Goal: Task Accomplishment & Management: Manage account settings

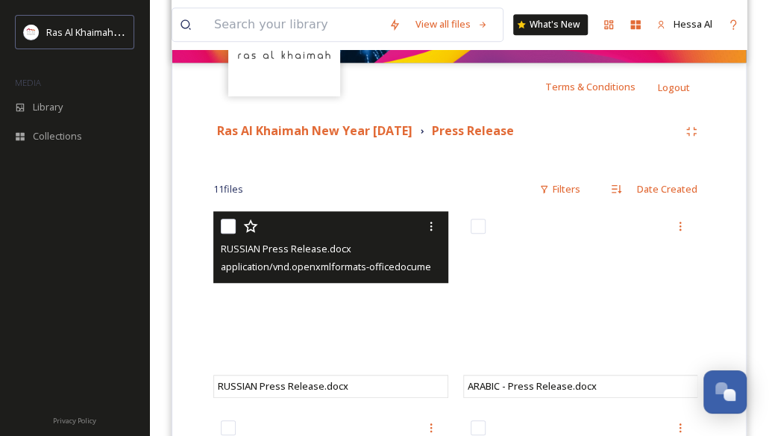
scroll to position [314, 0]
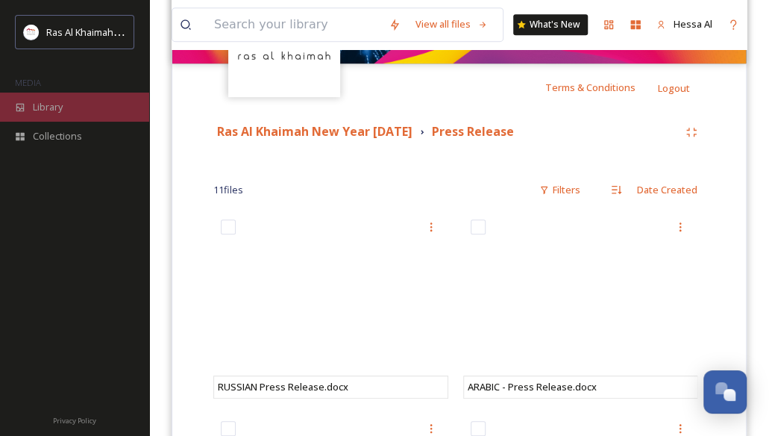
click at [75, 113] on div "Library" at bounding box center [74, 107] width 149 height 29
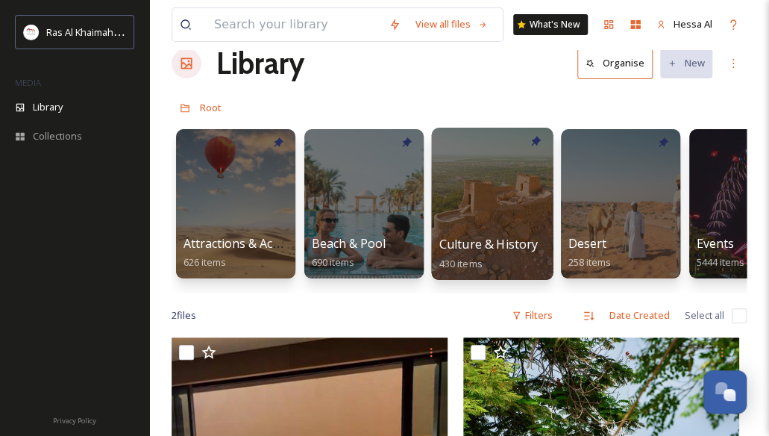
scroll to position [31, 0]
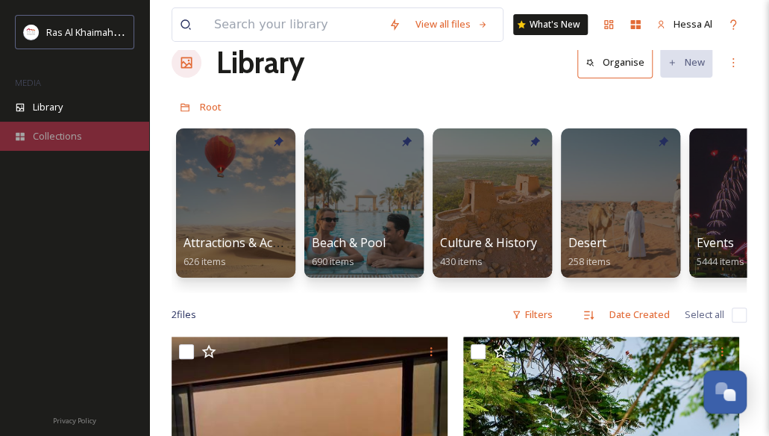
click at [93, 137] on div "Collections" at bounding box center [74, 136] width 149 height 29
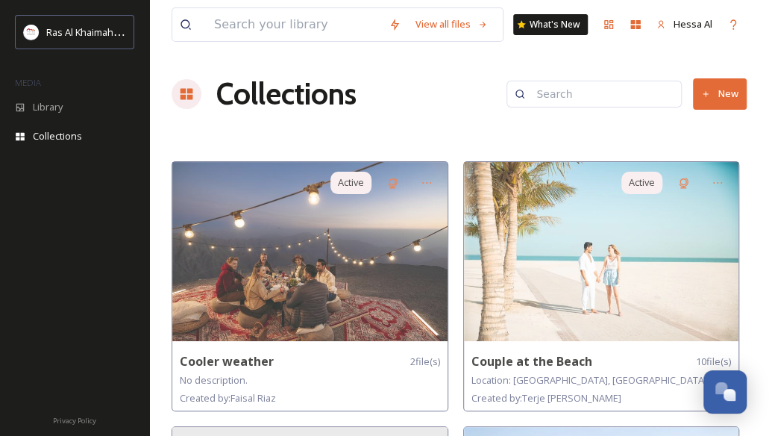
click at [718, 100] on button "New" at bounding box center [720, 93] width 54 height 31
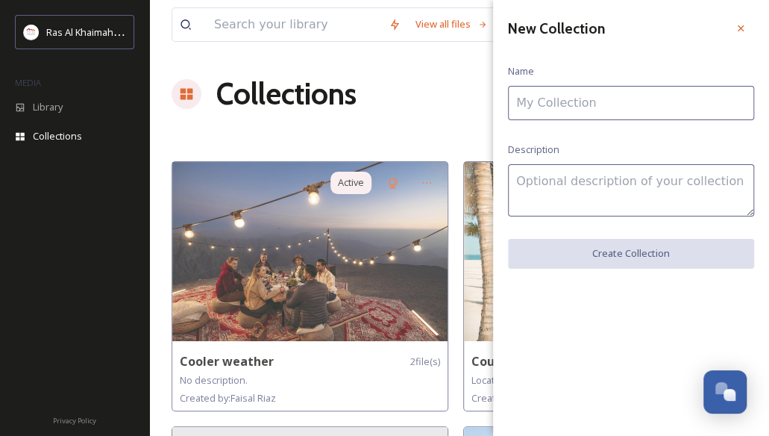
click at [583, 102] on input at bounding box center [631, 103] width 246 height 34
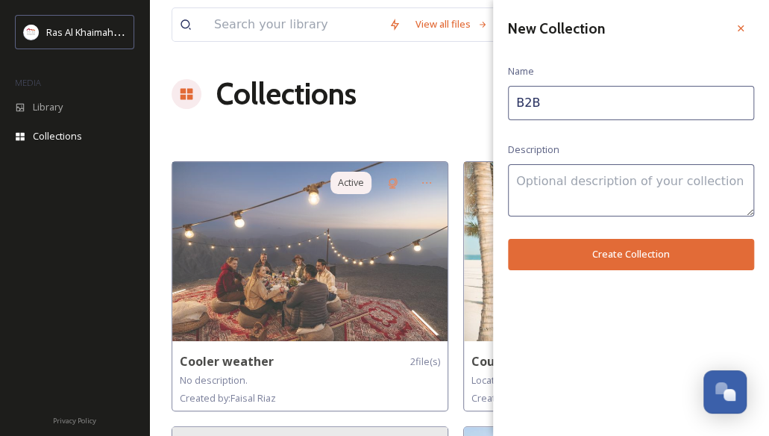
click at [515, 105] on input "B2B" at bounding box center [631, 103] width 246 height 34
click at [606, 107] on input "Q4 B2B" at bounding box center [631, 103] width 246 height 34
type input "Q4 B2B Image"
click at [588, 251] on button "Create Collection" at bounding box center [631, 254] width 246 height 31
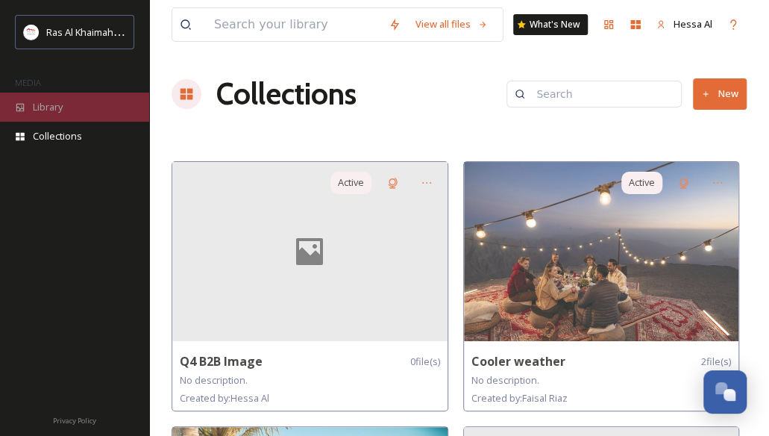
click at [70, 101] on div "Library" at bounding box center [74, 107] width 149 height 29
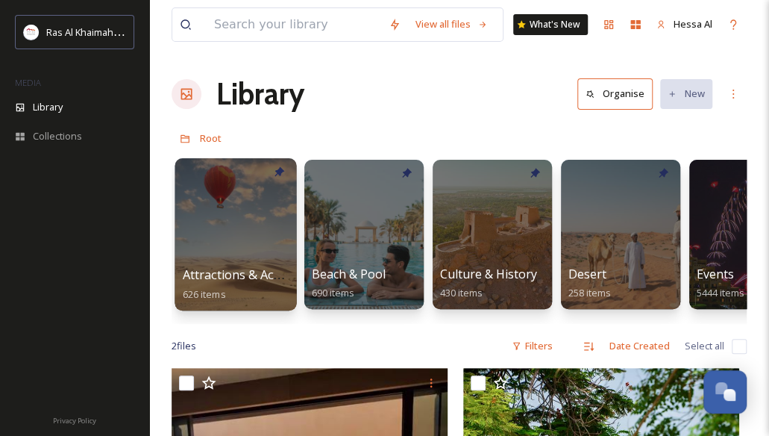
click at [263, 259] on div at bounding box center [236, 234] width 122 height 152
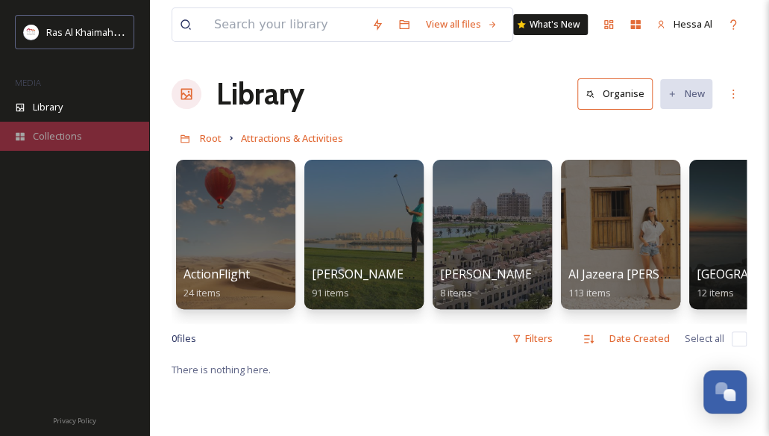
click at [57, 139] on span "Collections" at bounding box center [57, 136] width 49 height 14
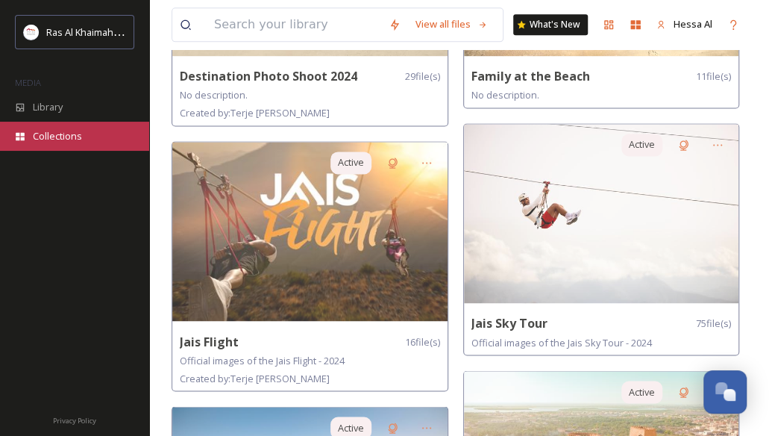
scroll to position [566, 0]
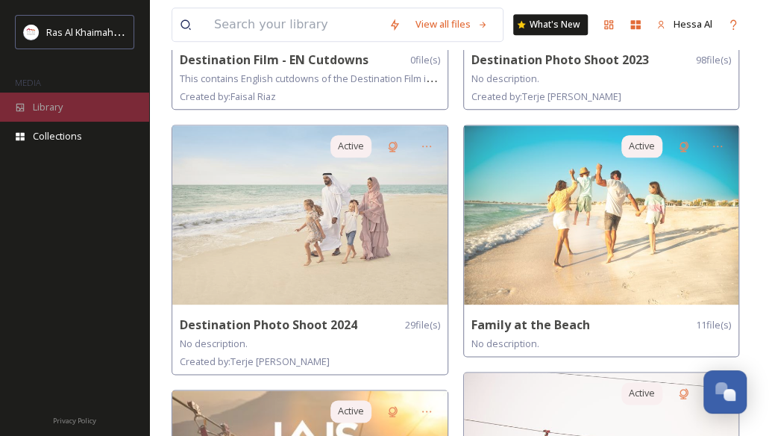
click at [93, 111] on div "Library" at bounding box center [74, 107] width 149 height 29
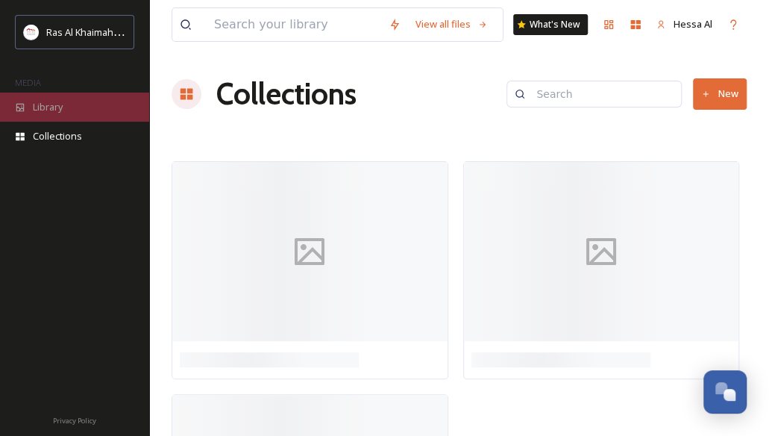
click at [60, 110] on span "Library" at bounding box center [48, 107] width 30 height 14
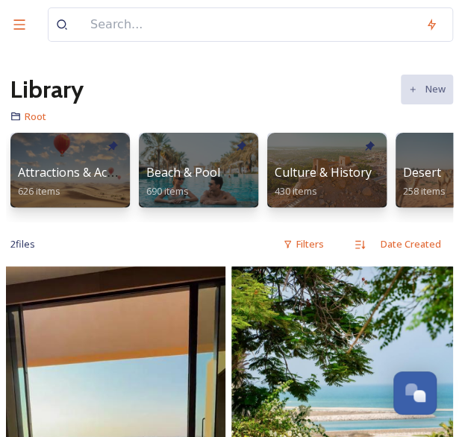
click at [139, 106] on div "Library New" at bounding box center [229, 90] width 447 height 36
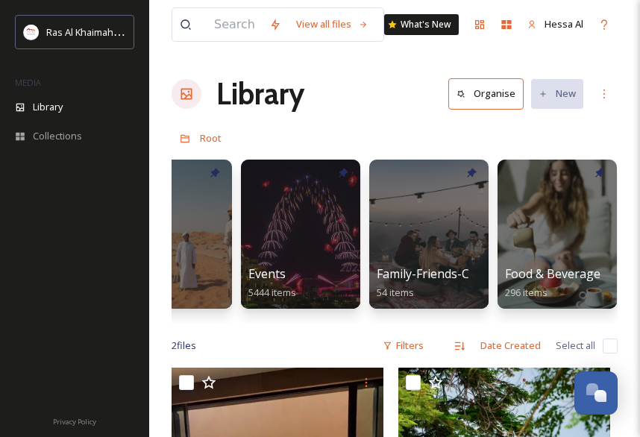
scroll to position [0, 450]
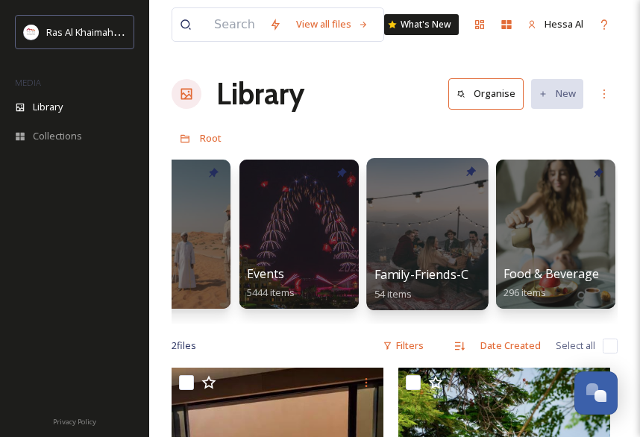
click at [449, 259] on div at bounding box center [427, 234] width 122 height 152
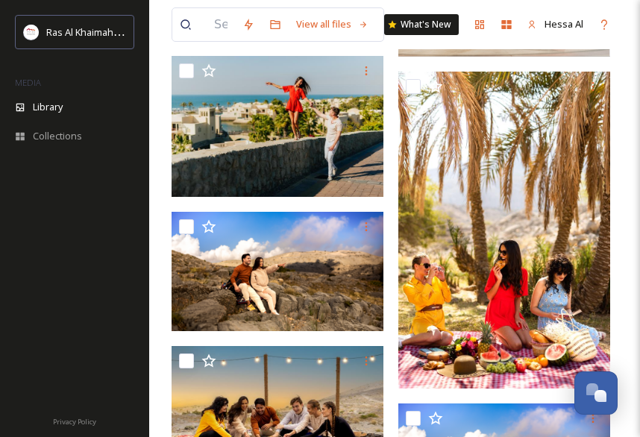
scroll to position [566, 0]
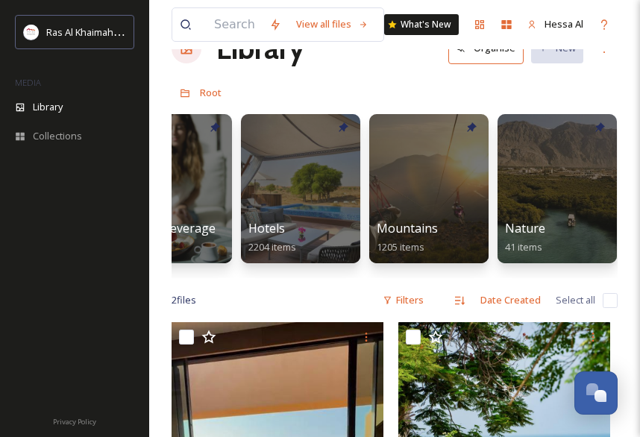
scroll to position [0, 838]
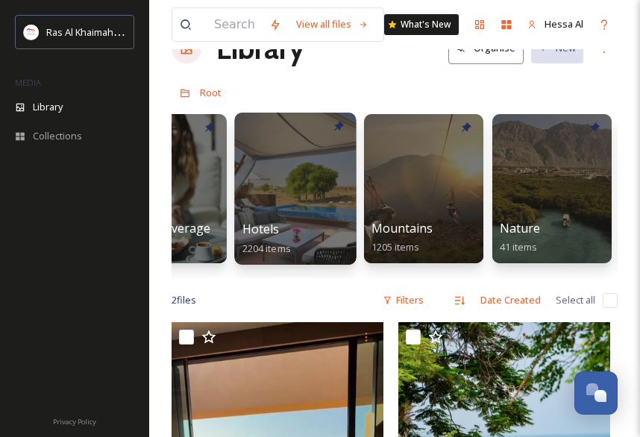
click at [286, 187] on div at bounding box center [295, 189] width 122 height 152
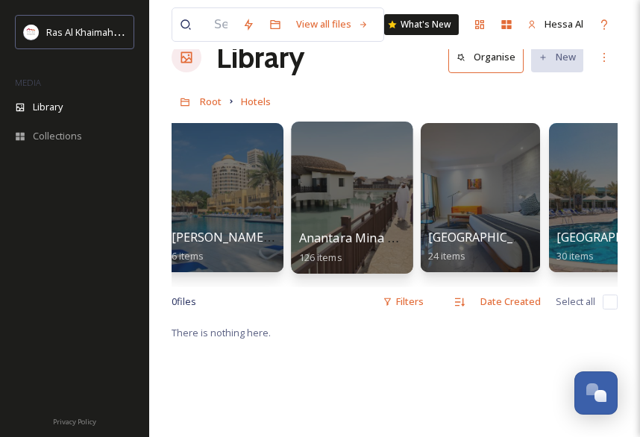
scroll to position [0, 145]
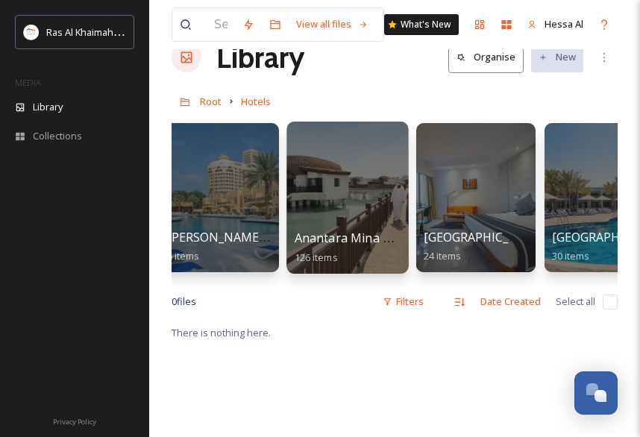
click at [357, 190] on div at bounding box center [347, 198] width 122 height 152
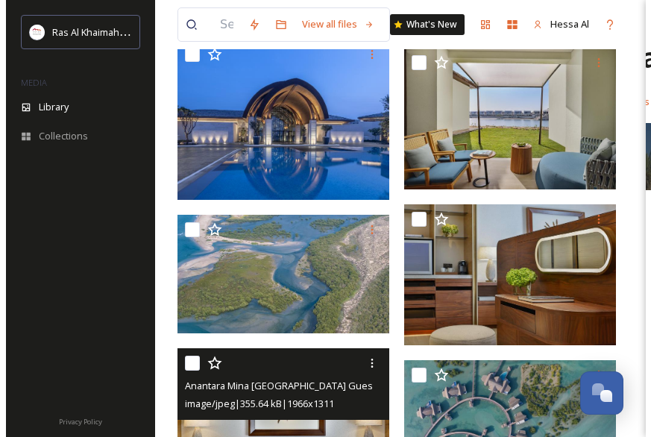
scroll to position [1833, 0]
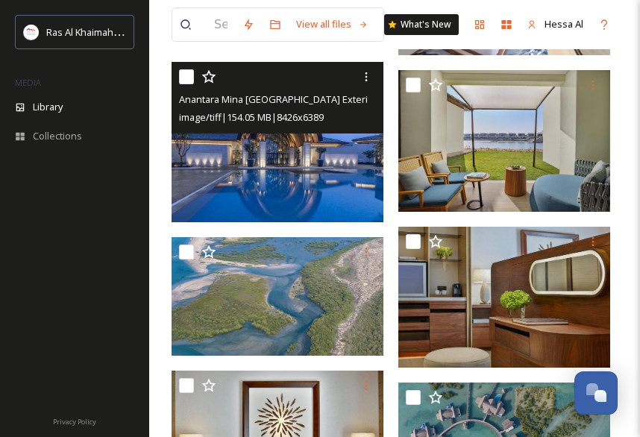
click at [336, 175] on img at bounding box center [278, 142] width 212 height 160
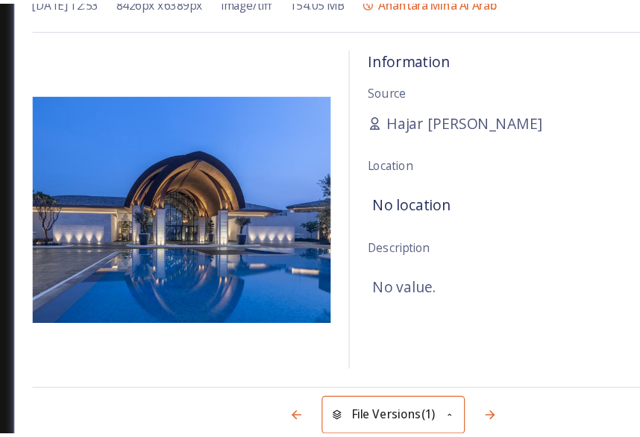
scroll to position [1833, 0]
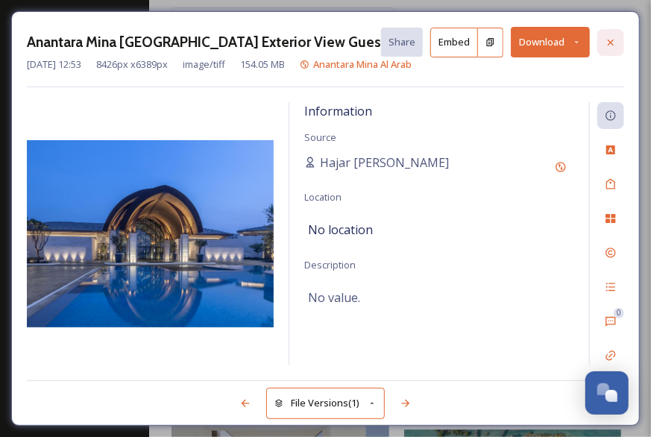
click at [609, 40] on icon at bounding box center [611, 42] width 6 height 6
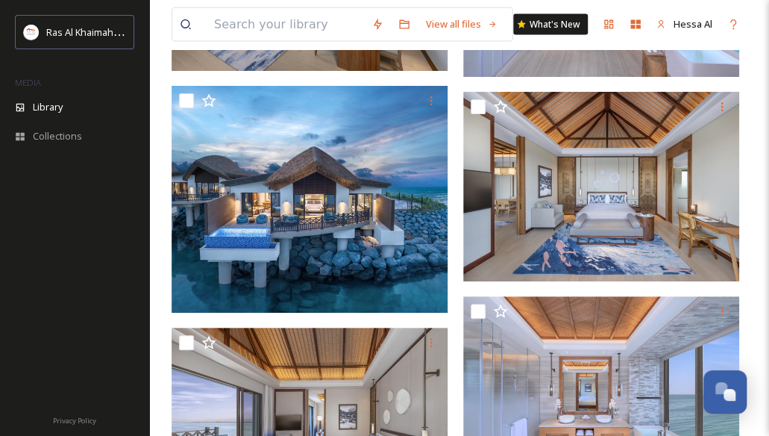
scroll to position [3635, 0]
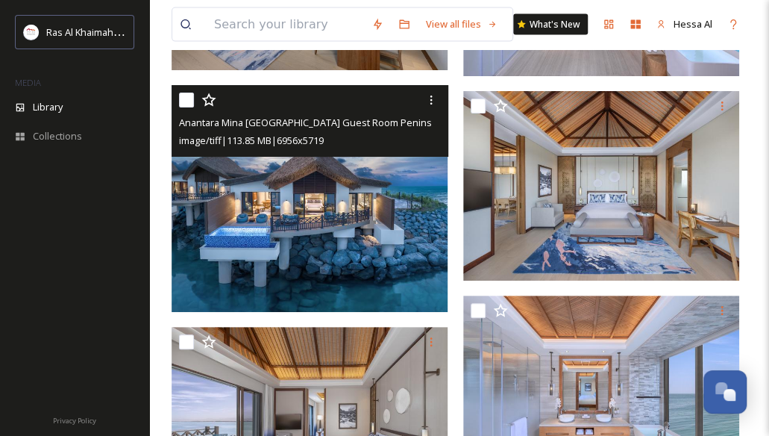
click at [351, 188] on img at bounding box center [310, 198] width 276 height 227
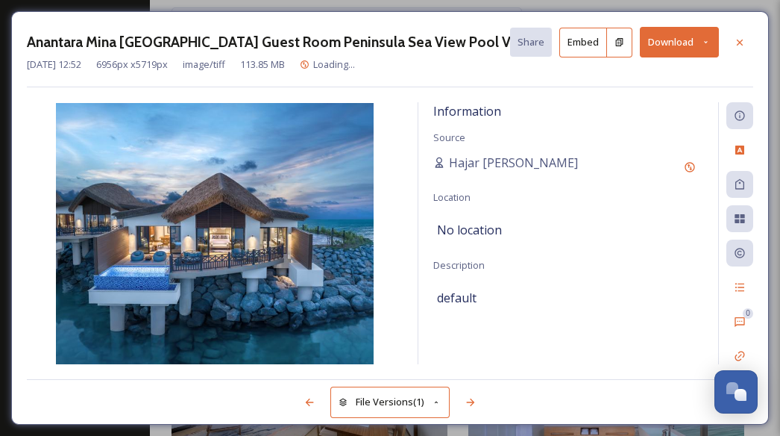
click at [693, 37] on button "Download" at bounding box center [679, 42] width 79 height 31
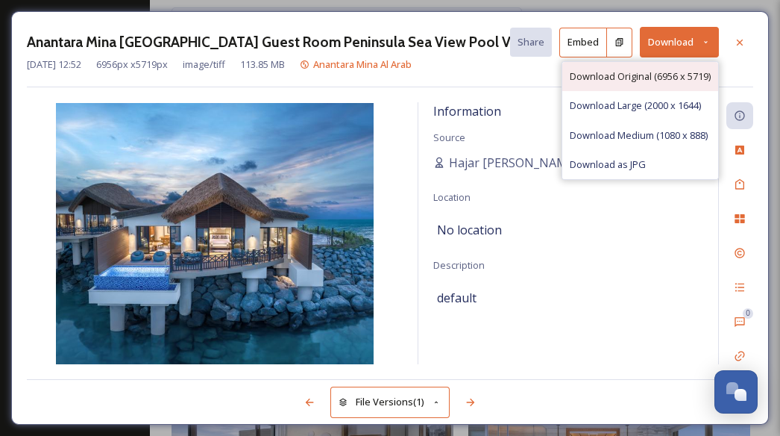
click at [650, 75] on span "Download Original (6956 x 5719)" at bounding box center [640, 76] width 141 height 14
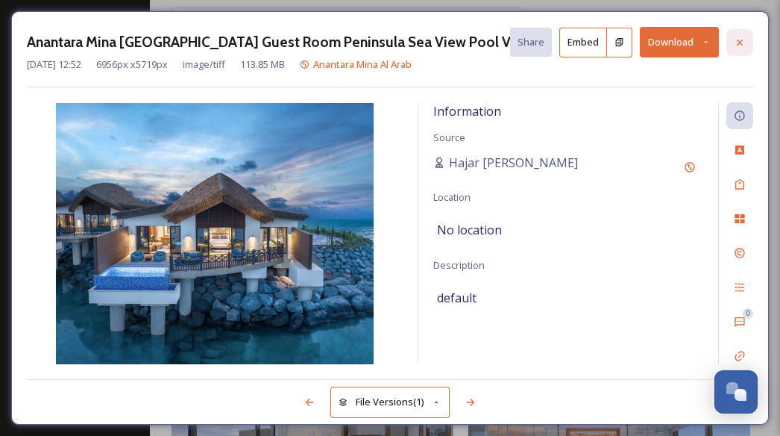
click at [744, 40] on icon at bounding box center [740, 43] width 12 height 12
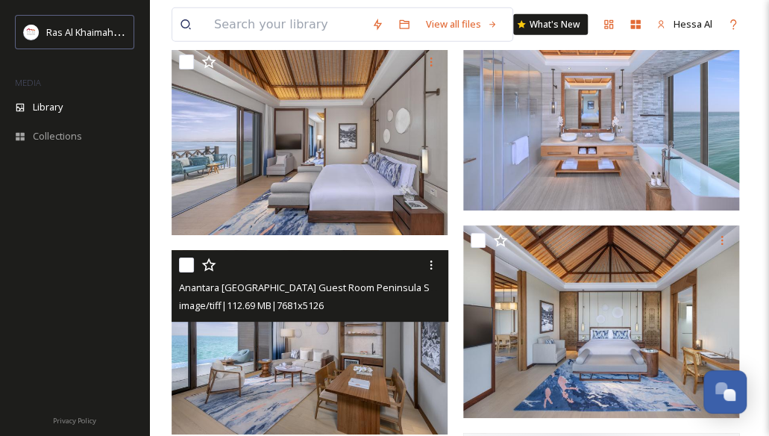
scroll to position [3988, 0]
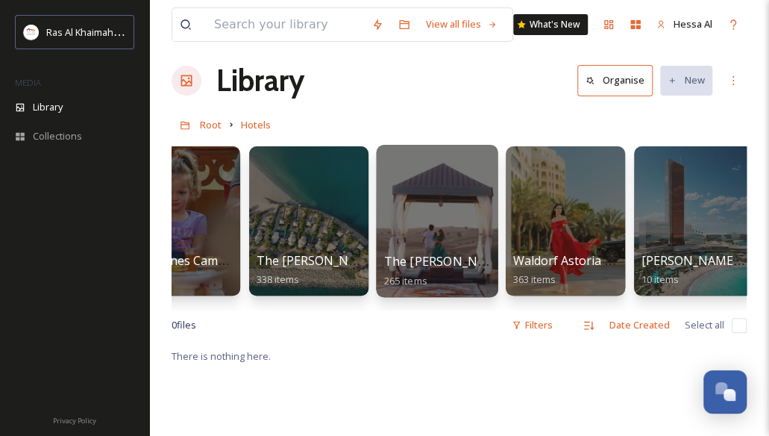
scroll to position [0, 2376]
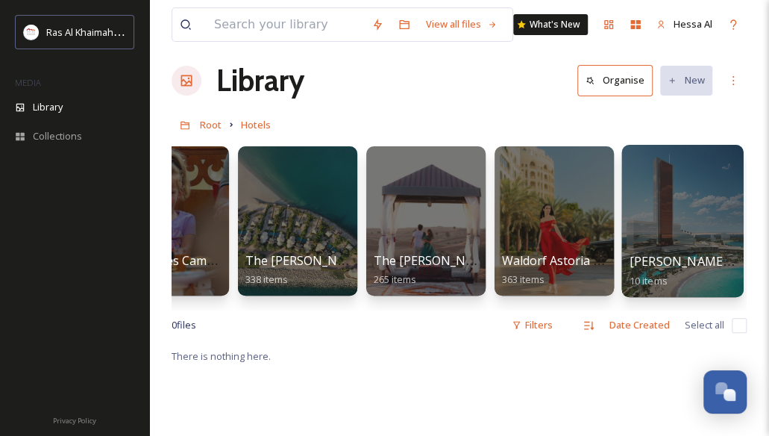
click at [716, 228] on div at bounding box center [682, 221] width 122 height 152
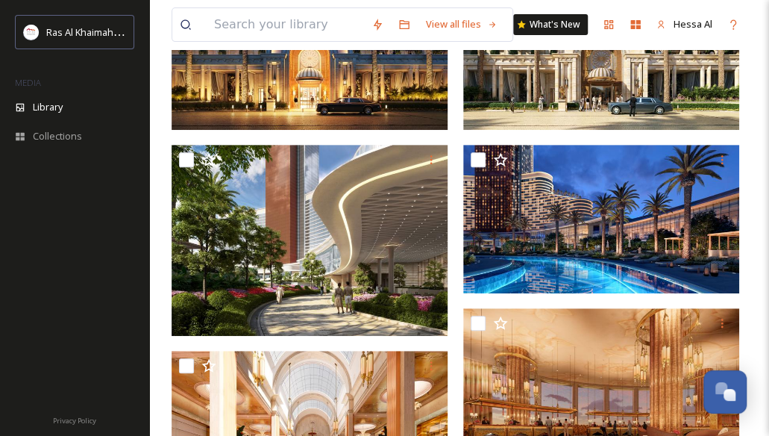
scroll to position [210, 0]
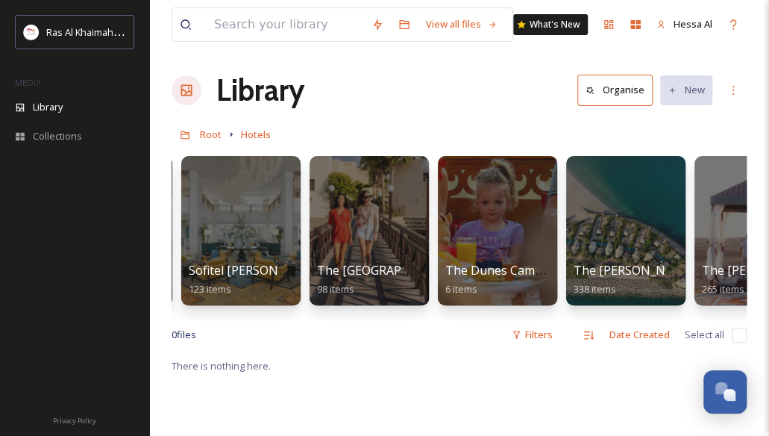
scroll to position [0, 2164]
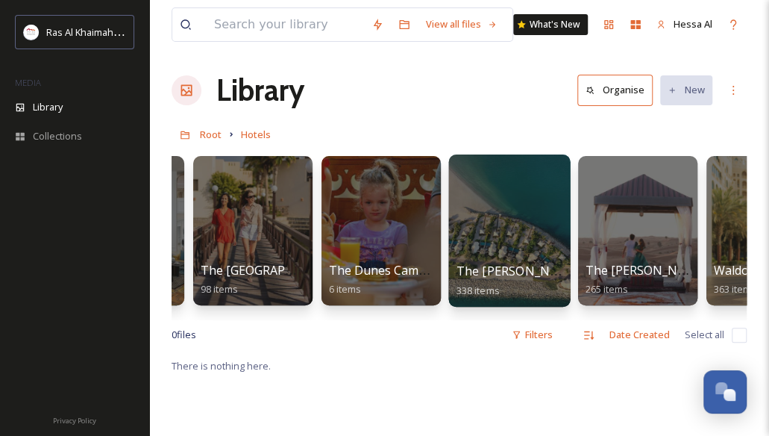
click at [509, 235] on div at bounding box center [509, 230] width 122 height 152
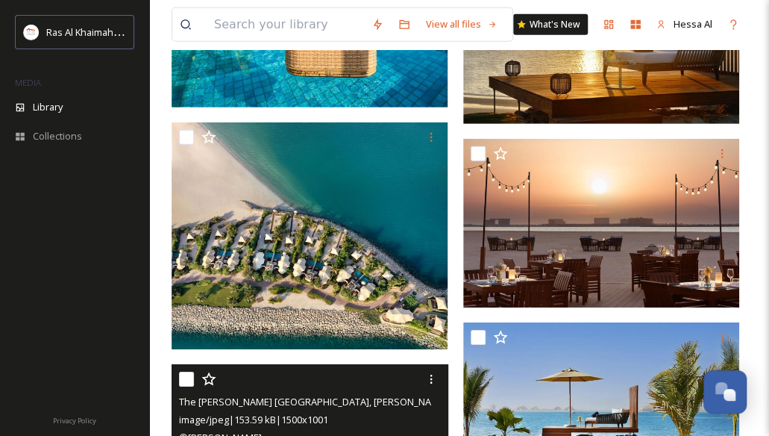
scroll to position [1850, 0]
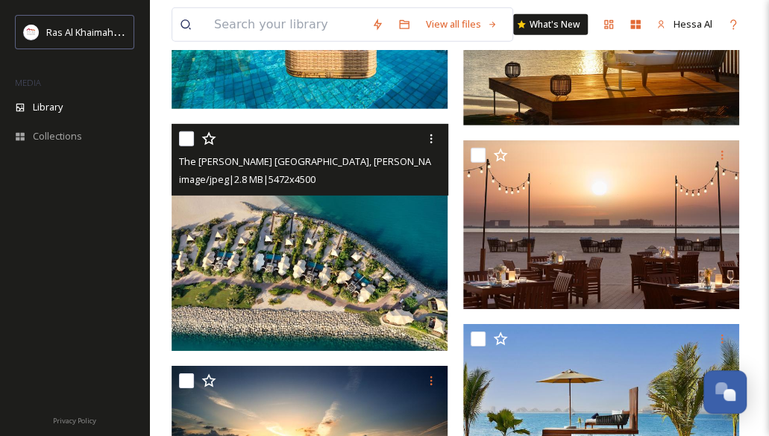
click at [379, 240] on img at bounding box center [310, 237] width 276 height 227
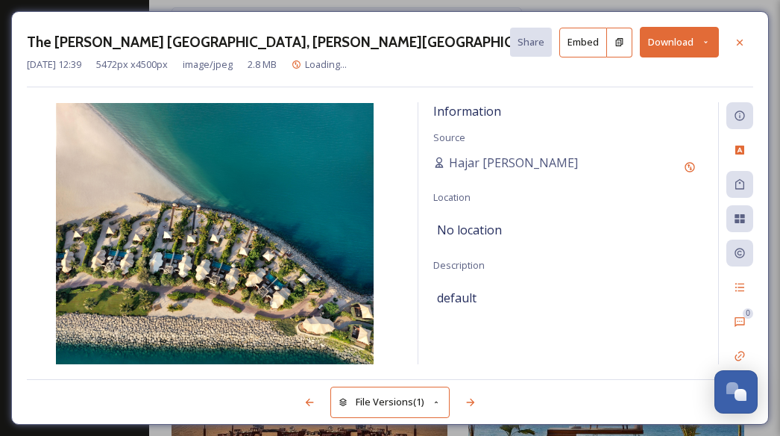
click at [664, 42] on button "Download" at bounding box center [679, 42] width 79 height 31
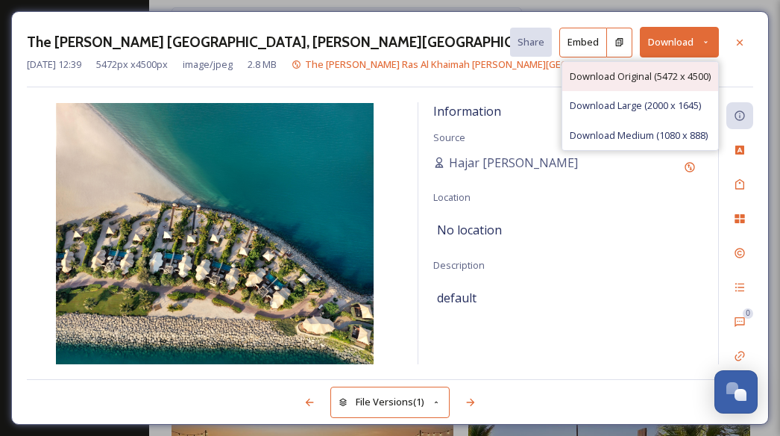
click at [658, 78] on span "Download Original (5472 x 4500)" at bounding box center [640, 76] width 141 height 14
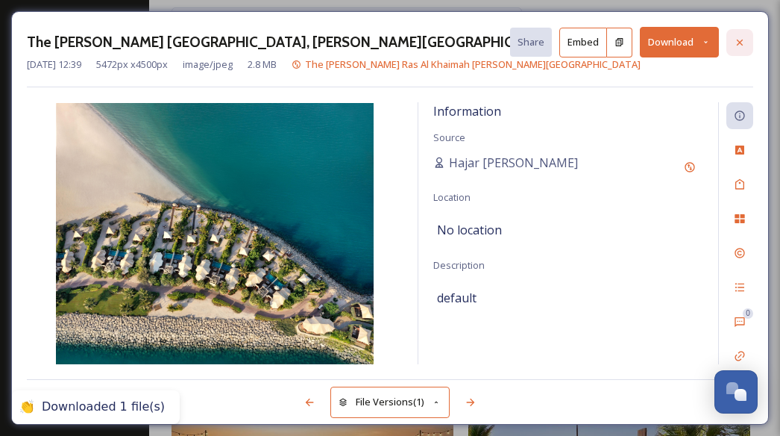
click at [743, 42] on icon at bounding box center [740, 43] width 12 height 12
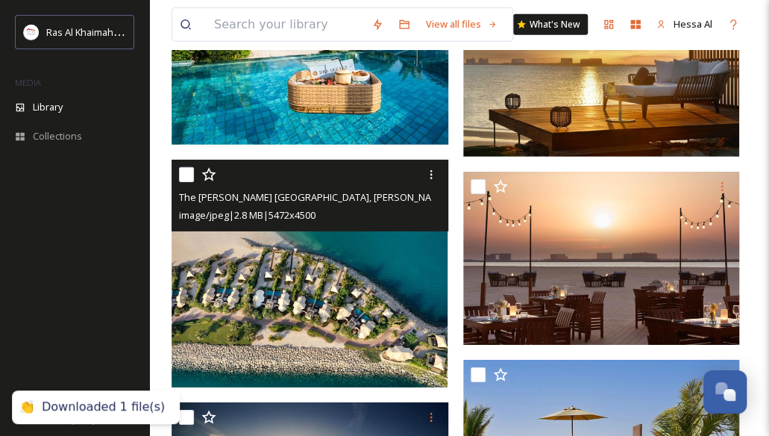
scroll to position [1617, 0]
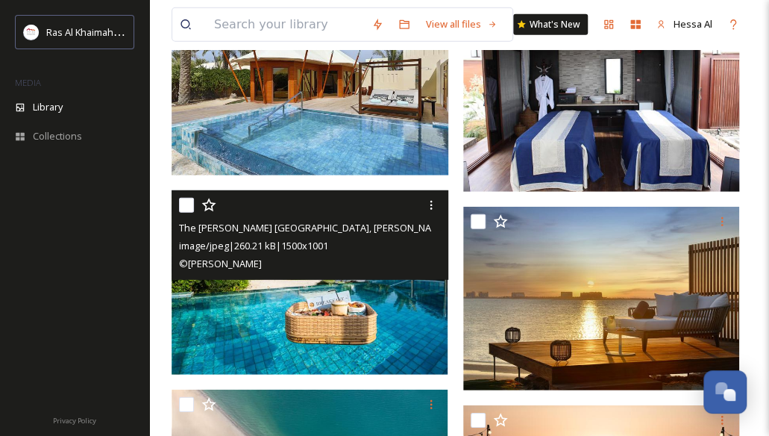
click at [281, 311] on img at bounding box center [310, 282] width 276 height 184
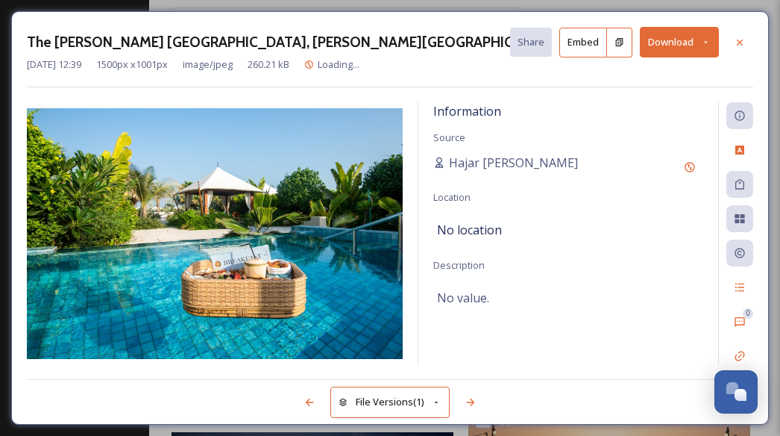
click at [694, 43] on button "Download" at bounding box center [679, 42] width 79 height 31
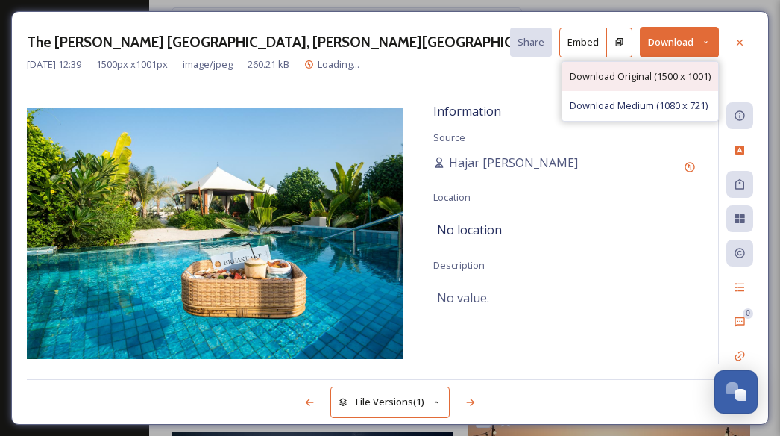
click at [649, 72] on span "Download Original (1500 x 1001)" at bounding box center [640, 76] width 141 height 14
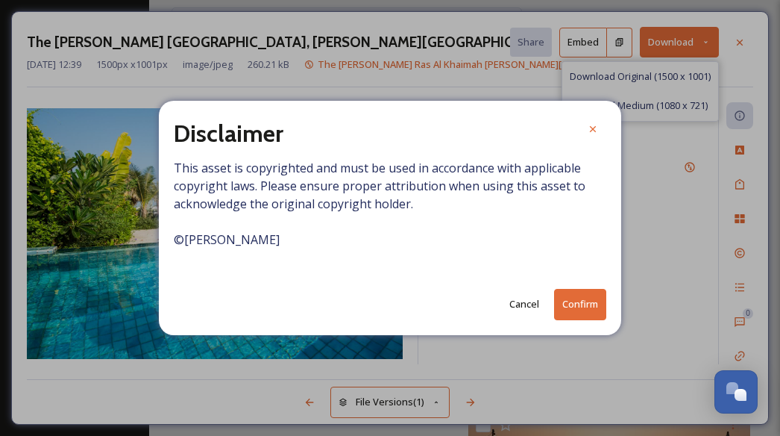
click at [571, 293] on button "Confirm" at bounding box center [580, 304] width 52 height 31
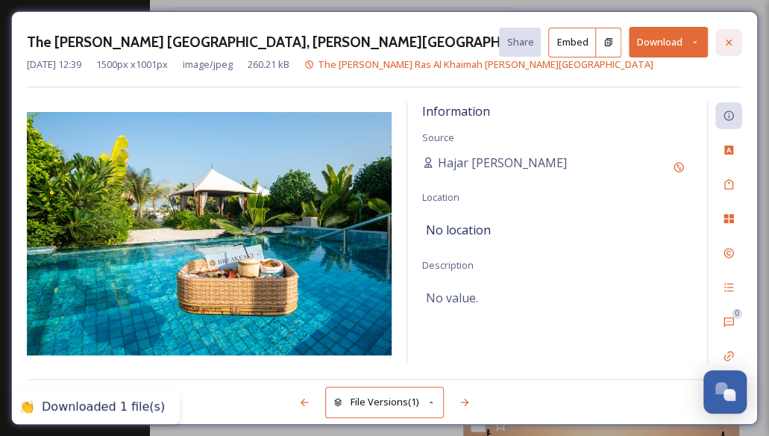
click at [727, 43] on icon at bounding box center [729, 43] width 12 height 12
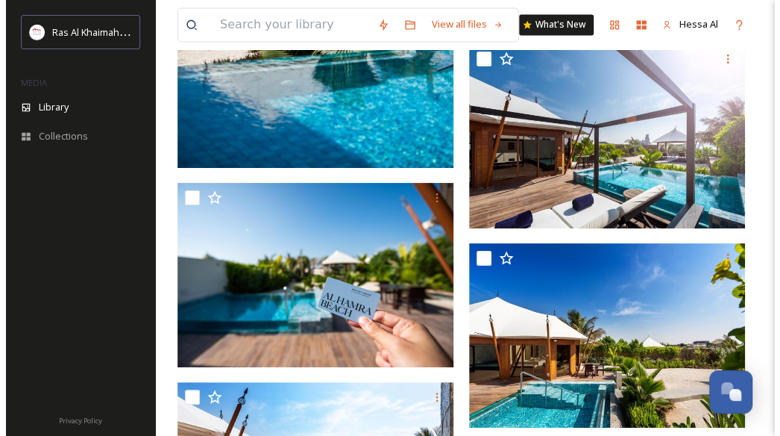
scroll to position [12596, 0]
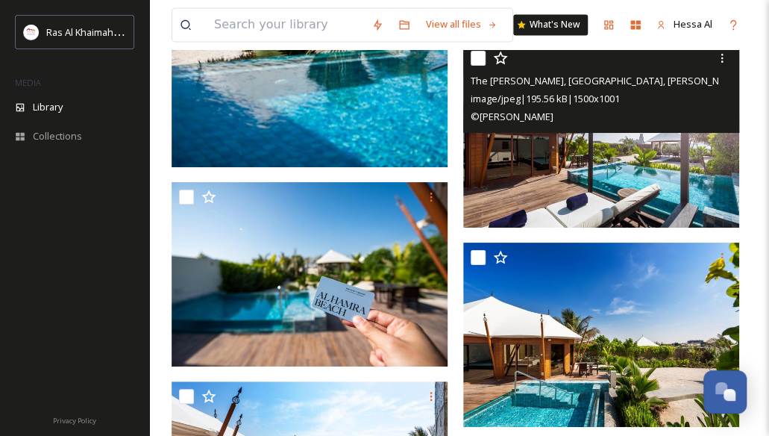
click at [544, 189] on img at bounding box center [601, 135] width 276 height 184
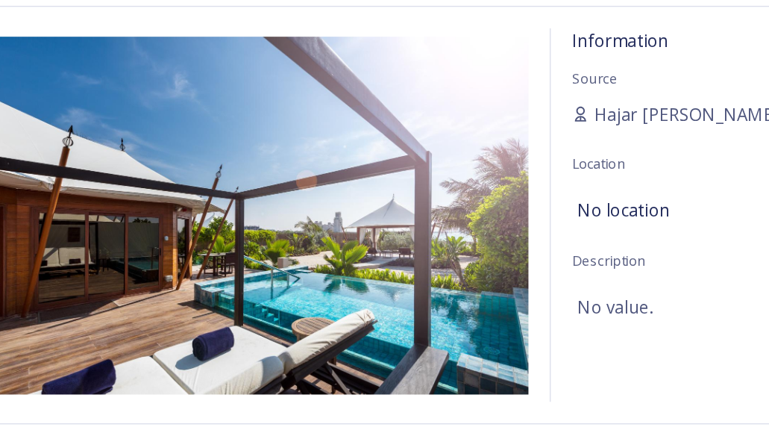
scroll to position [12596, 0]
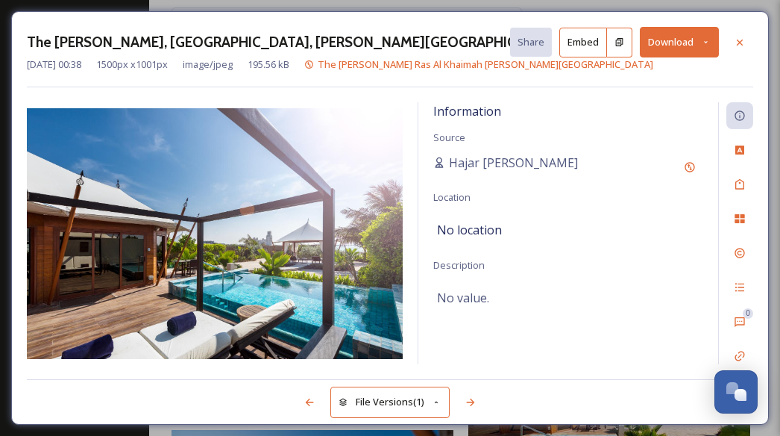
click at [687, 35] on button "Download" at bounding box center [679, 42] width 79 height 31
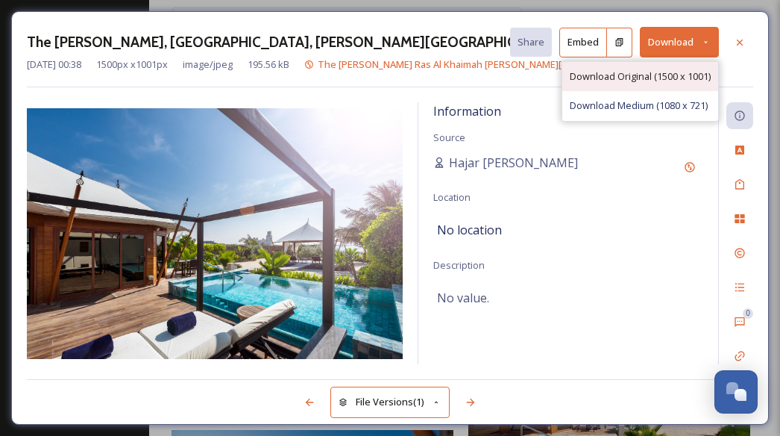
click at [635, 84] on div "Download Original (1500 x 1001)" at bounding box center [640, 76] width 156 height 29
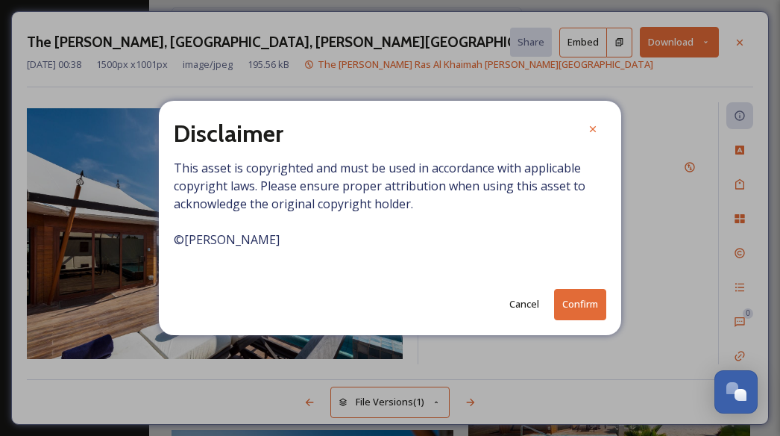
click at [579, 296] on button "Confirm" at bounding box center [580, 304] width 52 height 31
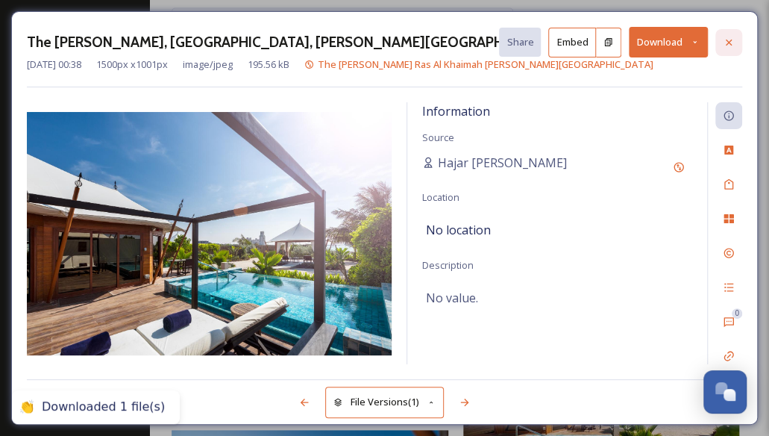
click at [736, 40] on div at bounding box center [728, 42] width 27 height 27
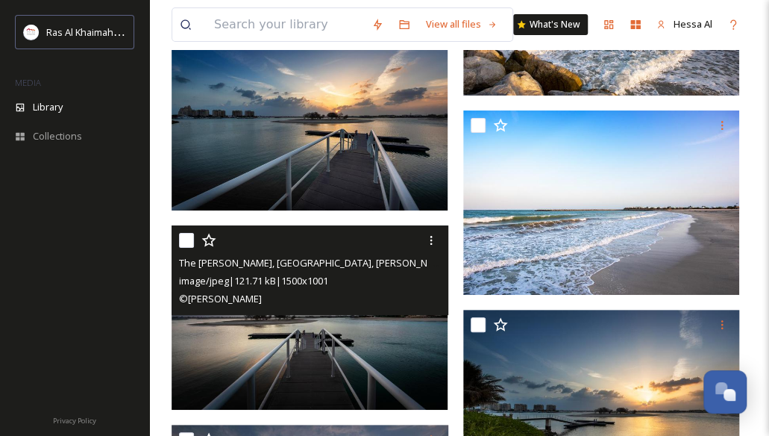
scroll to position [20866, 0]
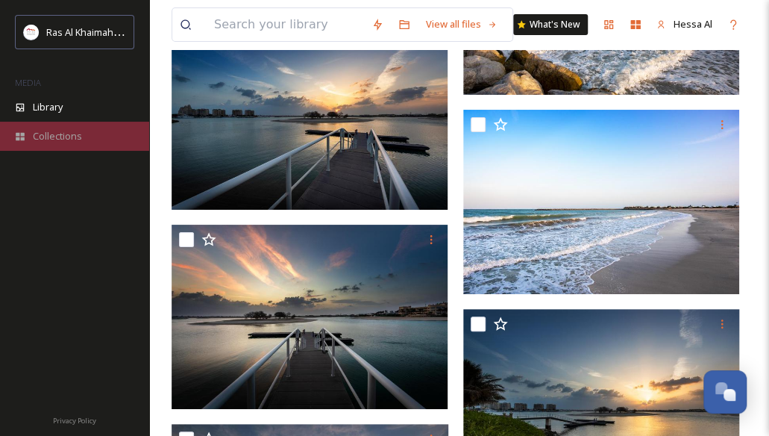
click at [43, 141] on span "Collections" at bounding box center [57, 136] width 49 height 14
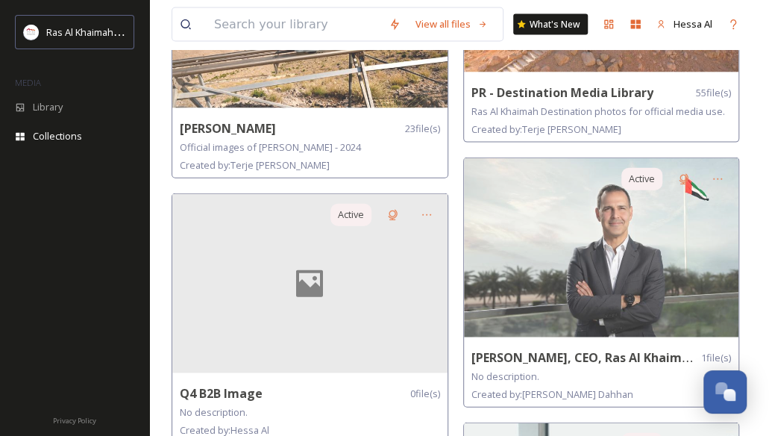
scroll to position [1433, 0]
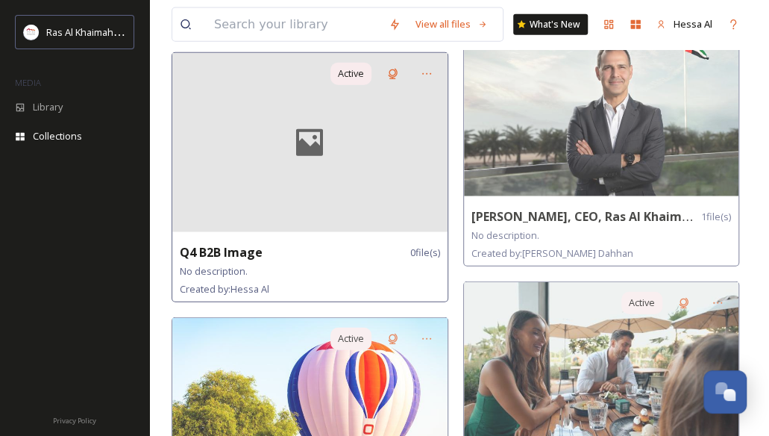
click at [327, 171] on div at bounding box center [309, 142] width 275 height 179
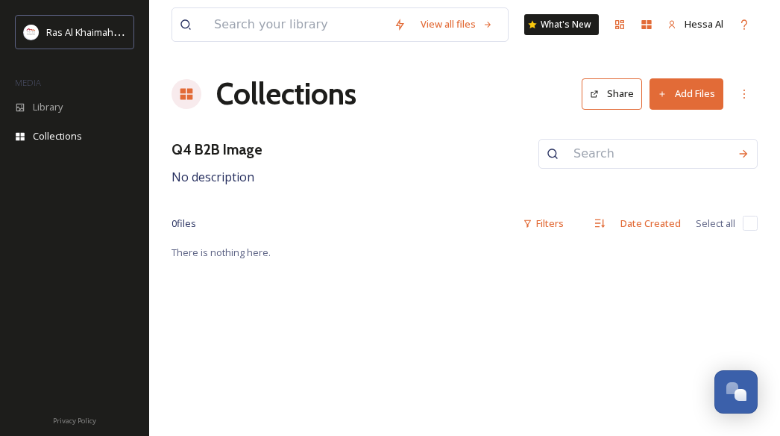
click at [703, 91] on button "Add Files" at bounding box center [687, 93] width 74 height 31
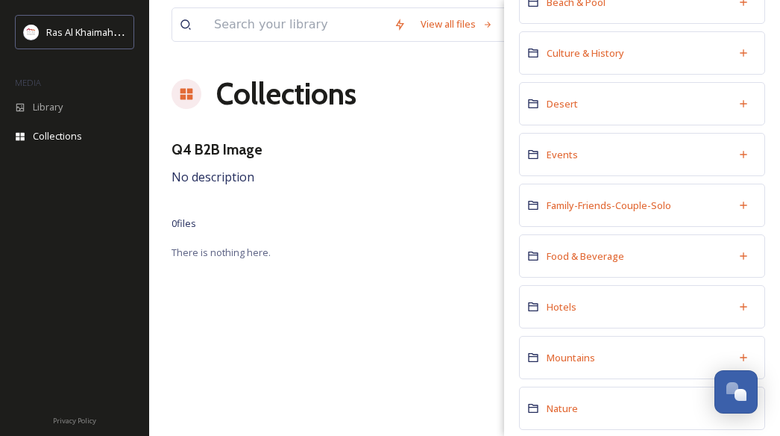
scroll to position [198, 0]
click at [739, 298] on div "Add Folder" at bounding box center [743, 307] width 27 height 27
click at [680, 304] on div "Add Folder" at bounding box center [699, 307] width 48 height 16
click at [562, 305] on span "Hotels" at bounding box center [562, 307] width 30 height 13
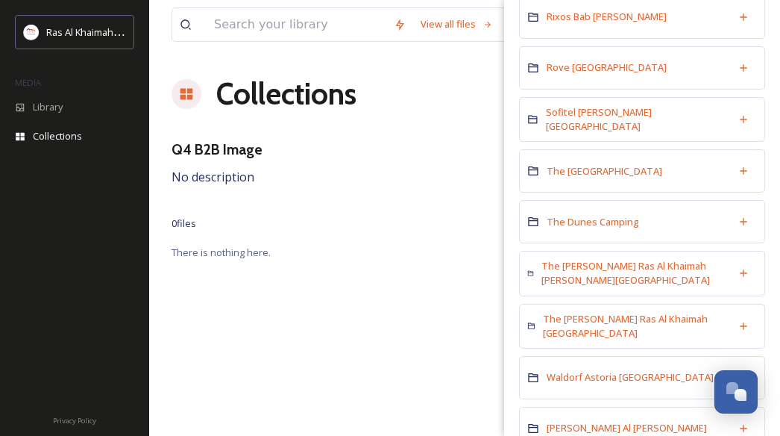
scroll to position [900, 0]
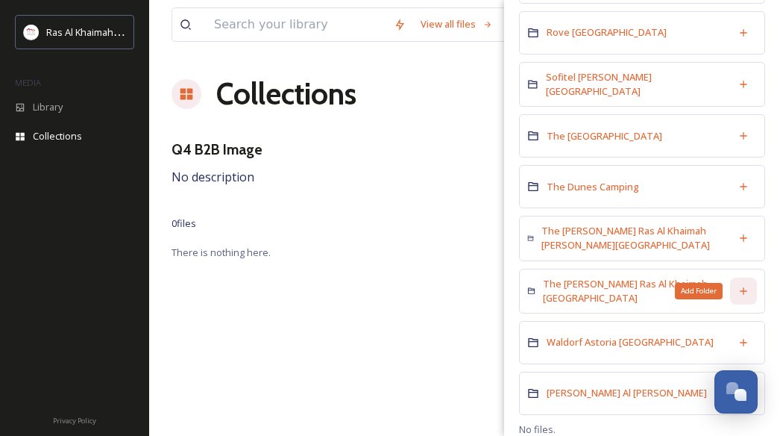
click at [738, 285] on icon at bounding box center [744, 291] width 12 height 12
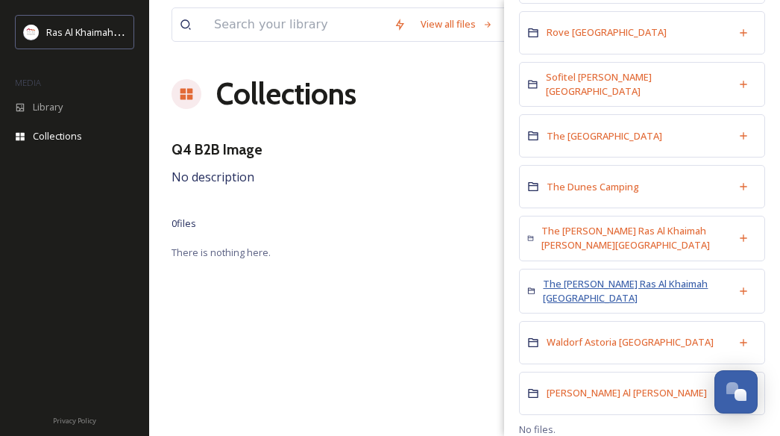
click at [680, 277] on span "The [PERSON_NAME] Ras Al Khaimah [GEOGRAPHIC_DATA]" at bounding box center [625, 291] width 165 height 28
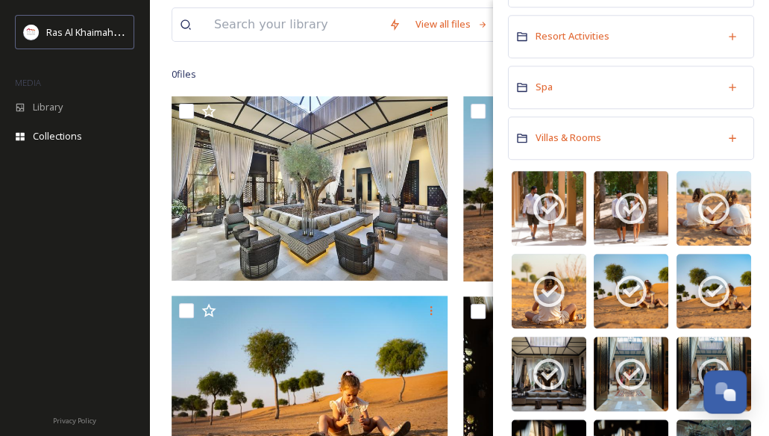
scroll to position [354, 0]
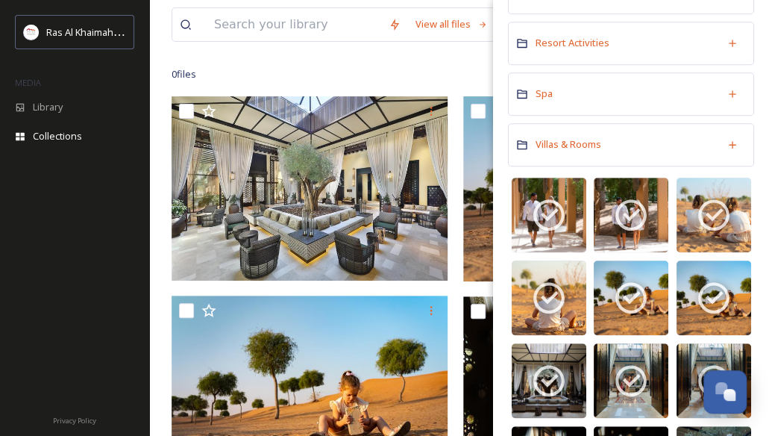
click at [443, 86] on div "0 file s Filters Date Created Select all" at bounding box center [459, 74] width 575 height 29
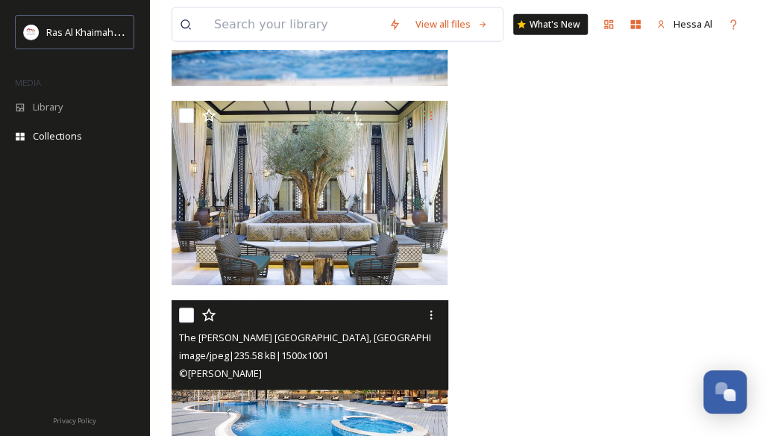
scroll to position [13381, 0]
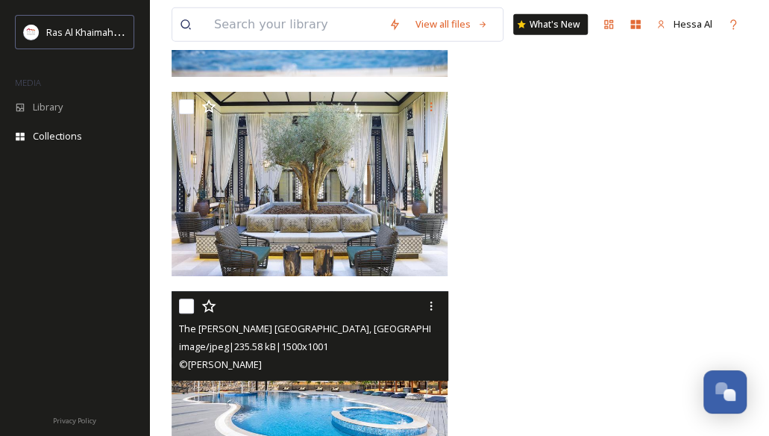
click at [189, 304] on input "checkbox" at bounding box center [186, 305] width 15 height 15
checkbox input "true"
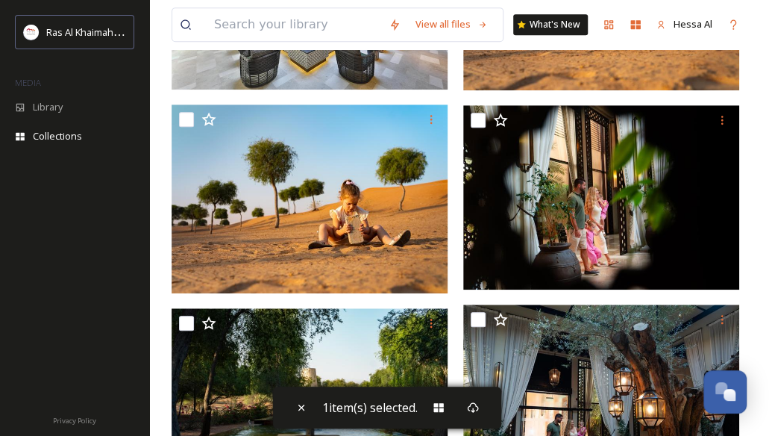
scroll to position [0, 0]
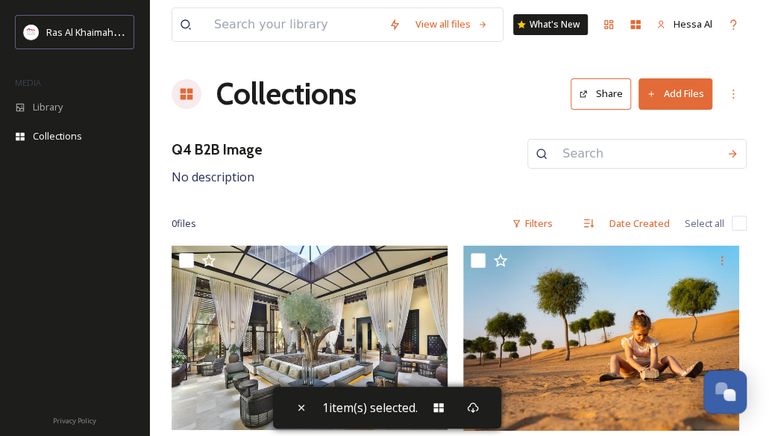
click at [743, 222] on input "checkbox" at bounding box center [739, 223] width 15 height 15
checkbox input "true"
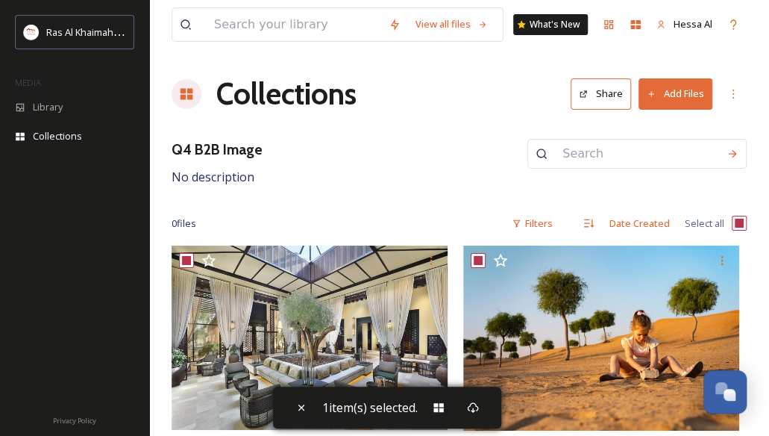
checkbox input "true"
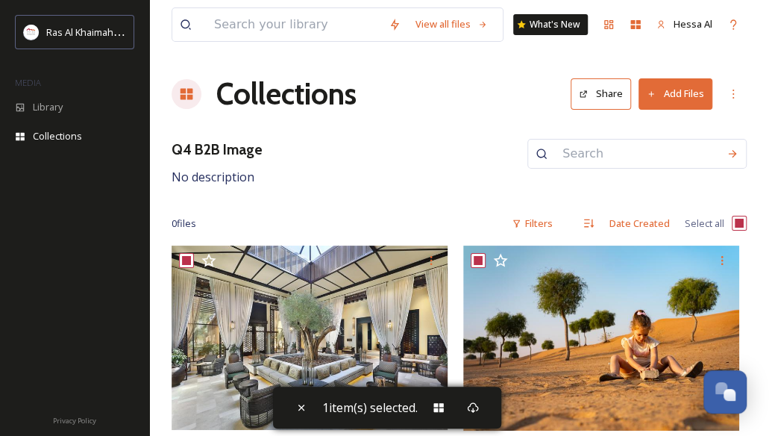
checkbox input "true"
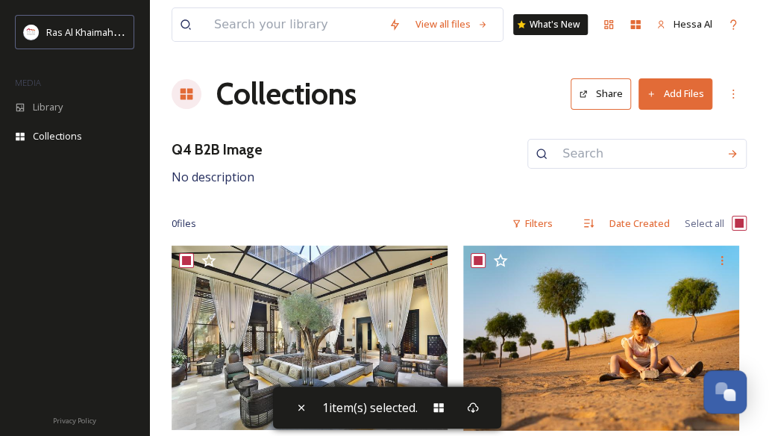
checkbox input "true"
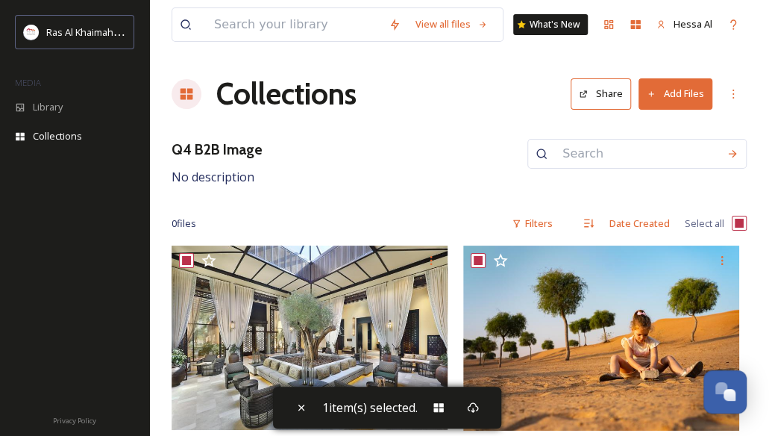
checkbox input "true"
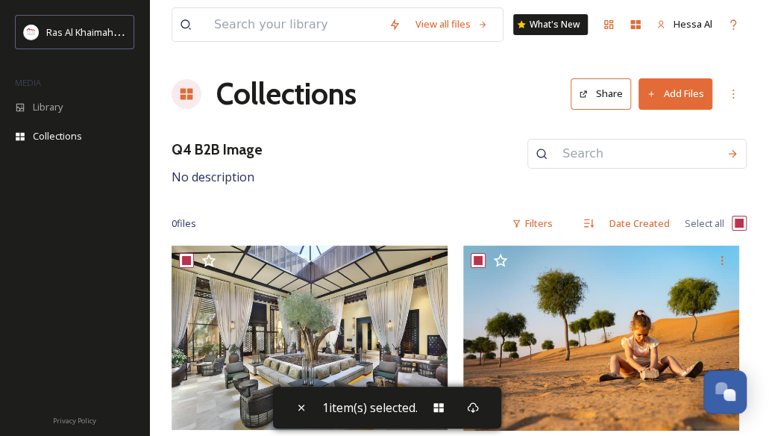
checkbox input "true"
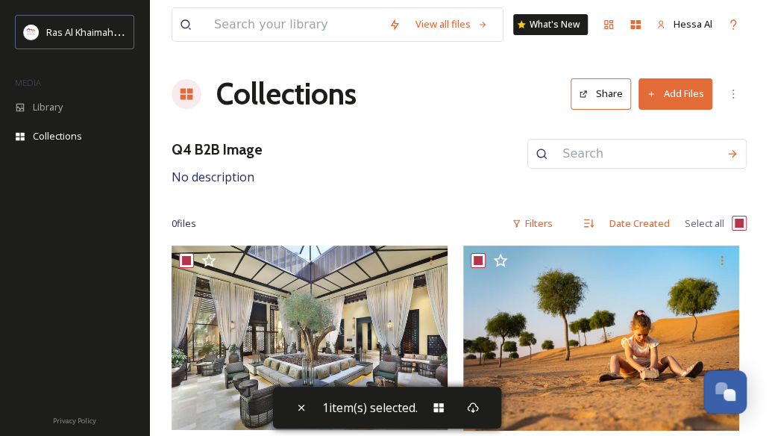
checkbox input "true"
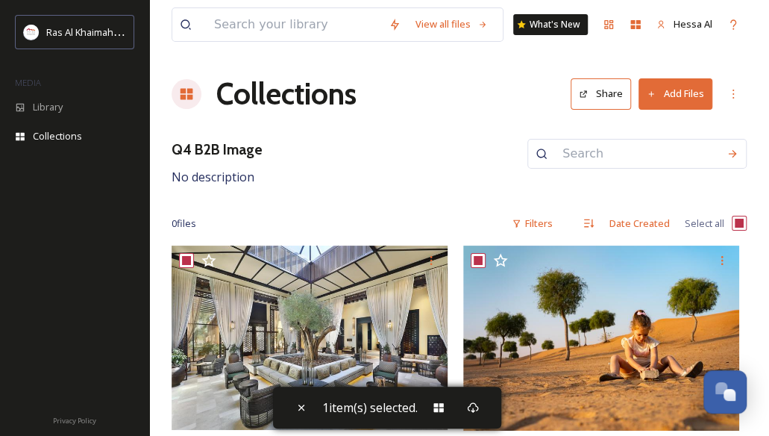
checkbox input "true"
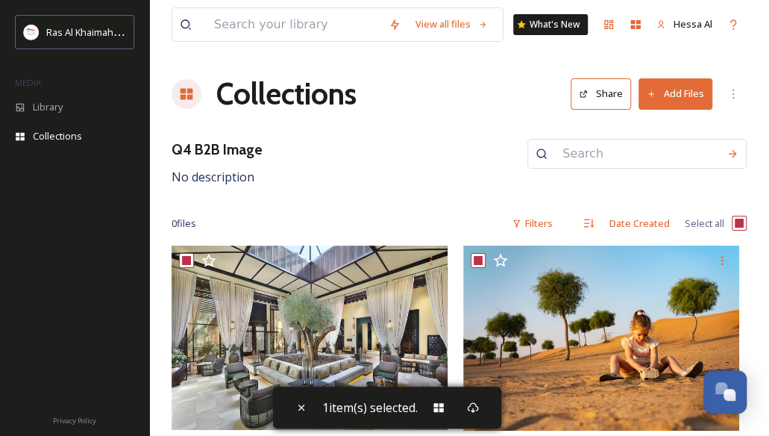
checkbox input "true"
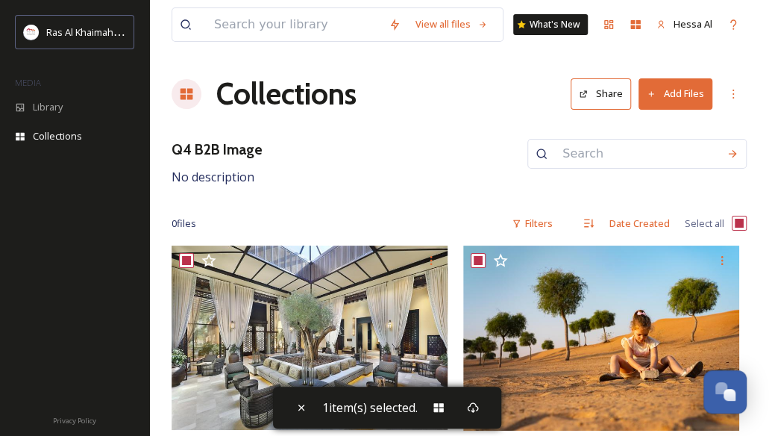
checkbox input "true"
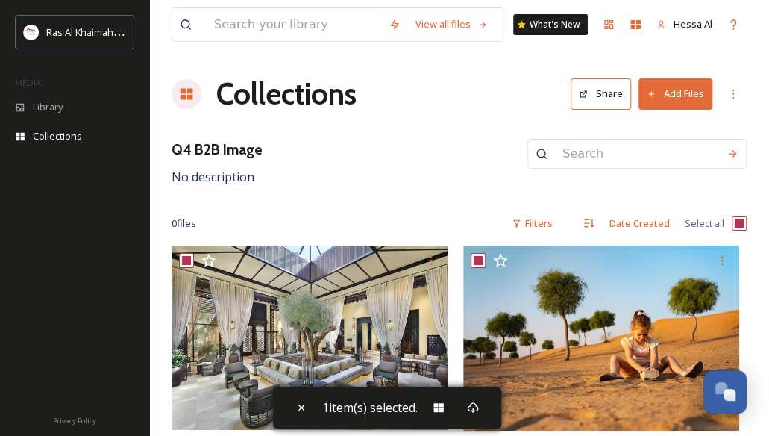
checkbox input "true"
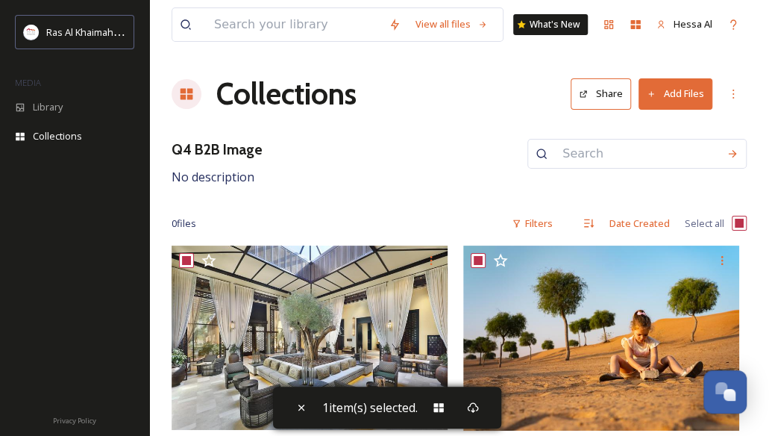
checkbox input "true"
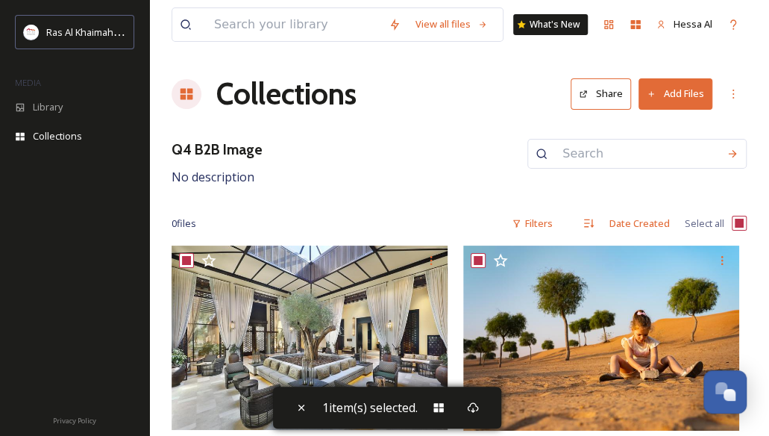
checkbox input "true"
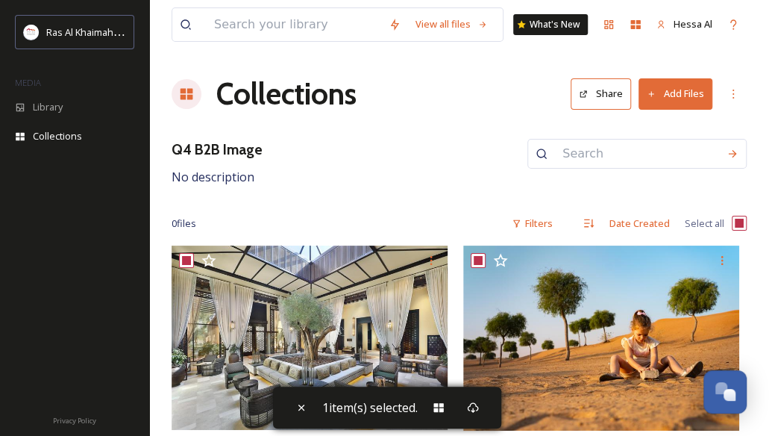
checkbox input "true"
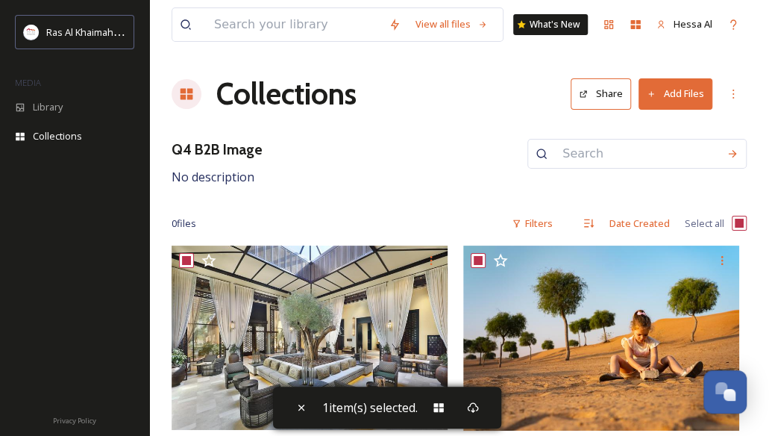
checkbox input "true"
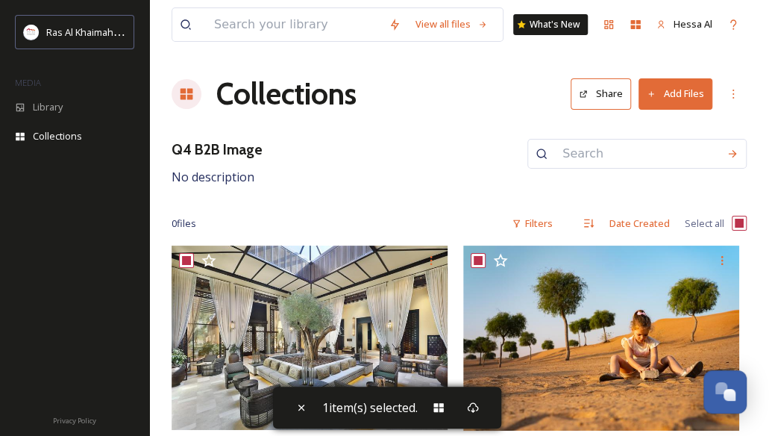
checkbox input "true"
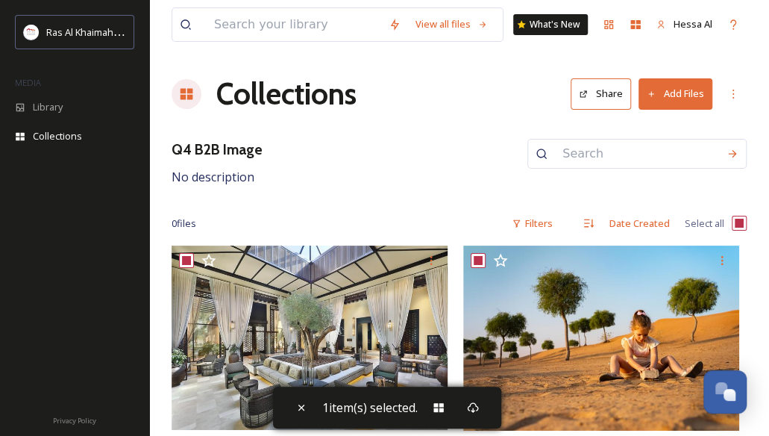
checkbox input "true"
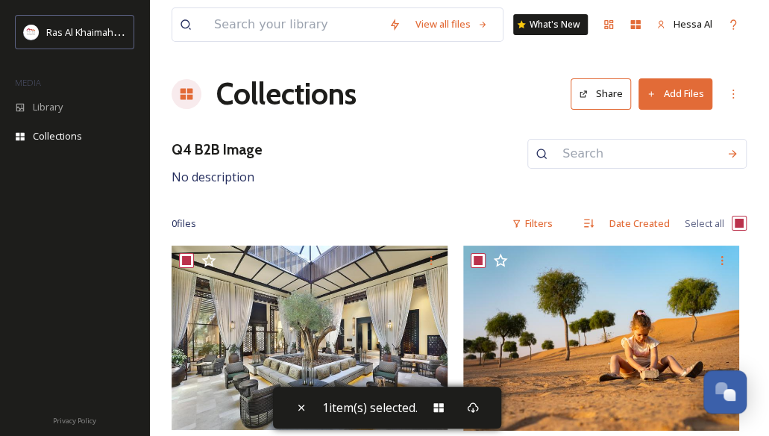
checkbox input "true"
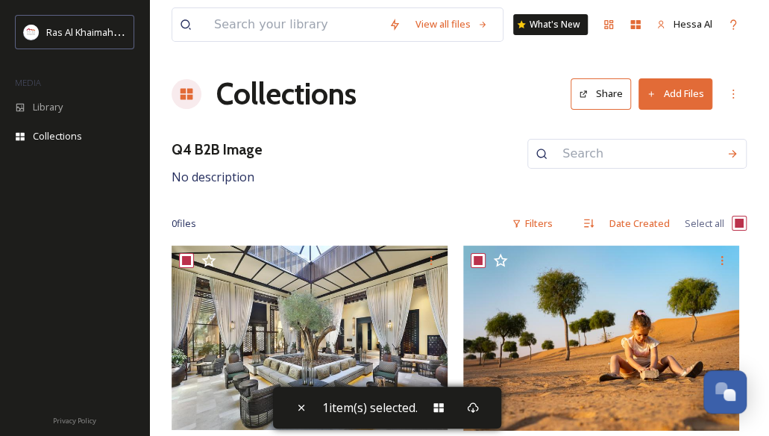
checkbox input "true"
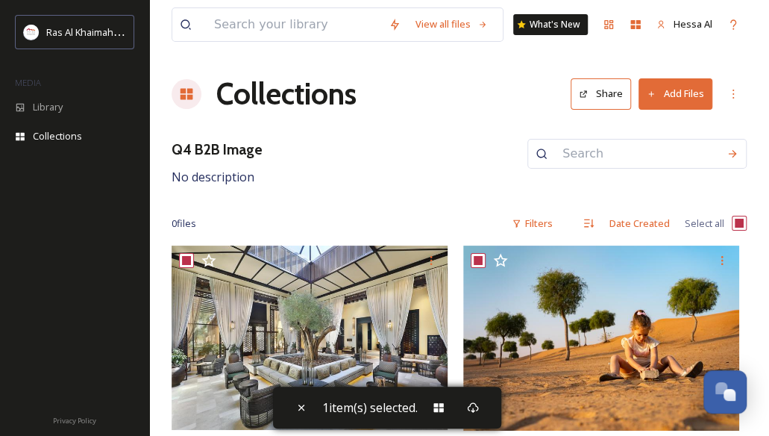
checkbox input "true"
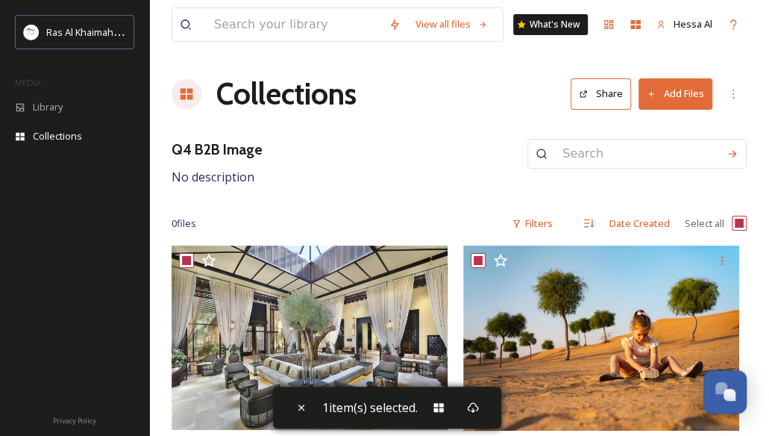
checkbox input "true"
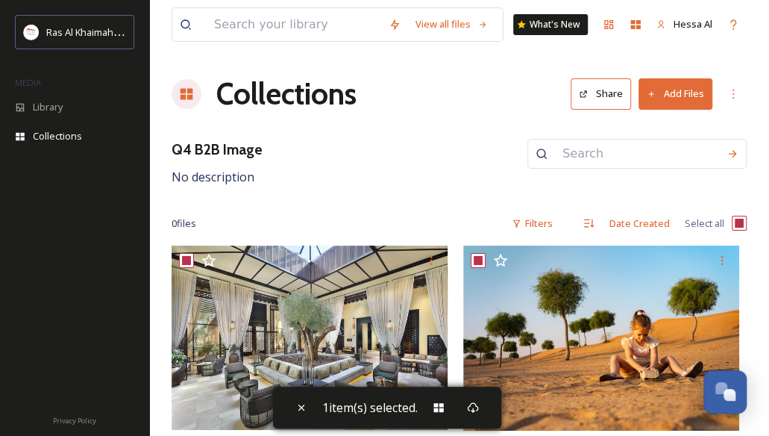
checkbox input "true"
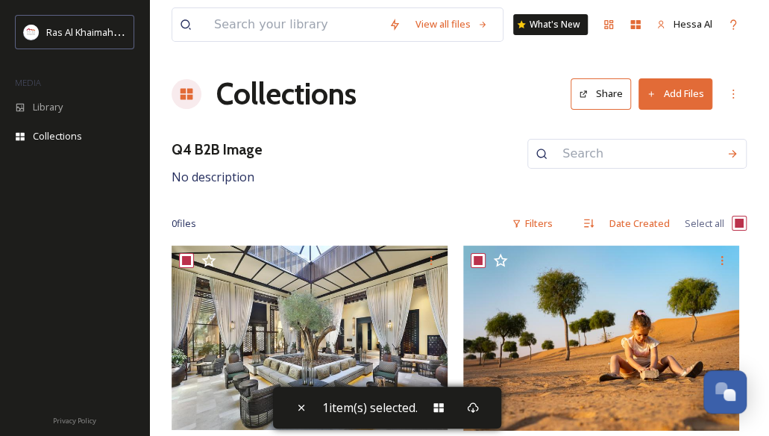
checkbox input "true"
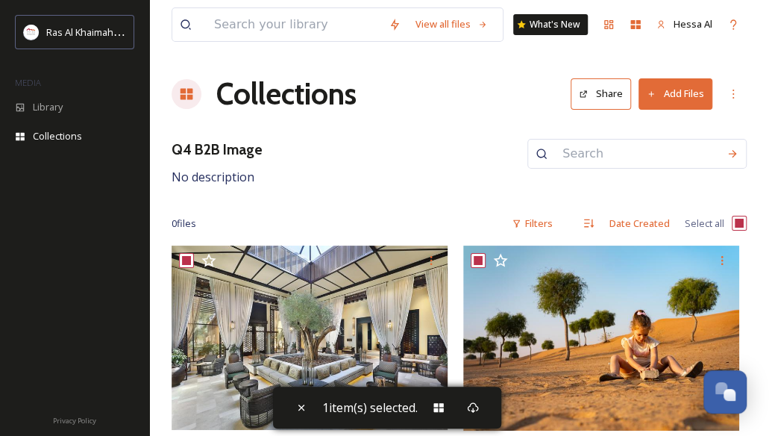
checkbox input "true"
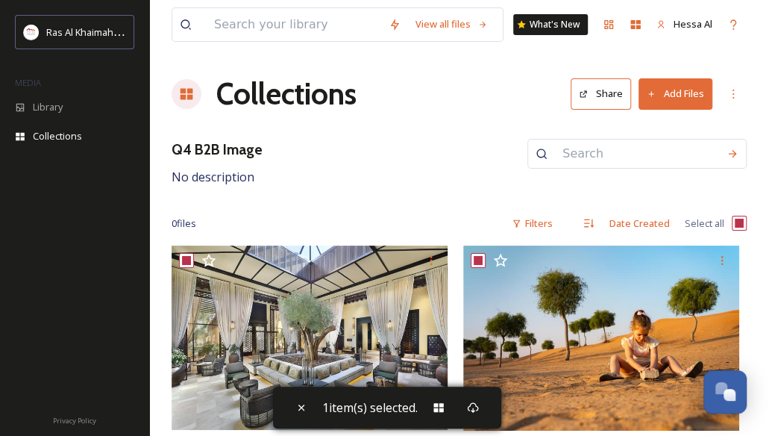
checkbox input "true"
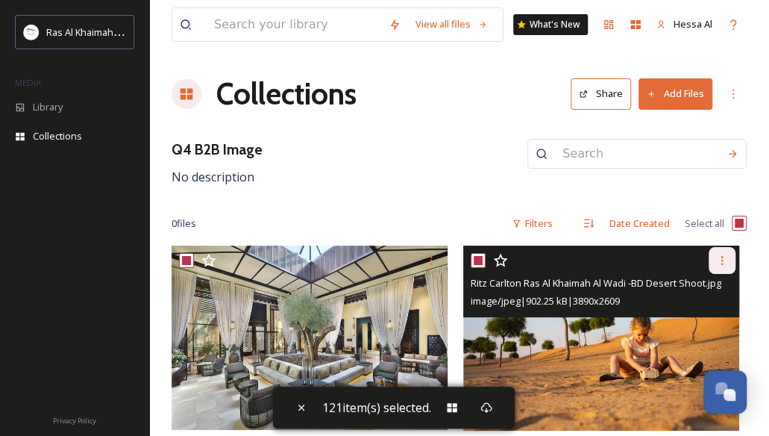
click at [726, 255] on icon at bounding box center [722, 260] width 12 height 12
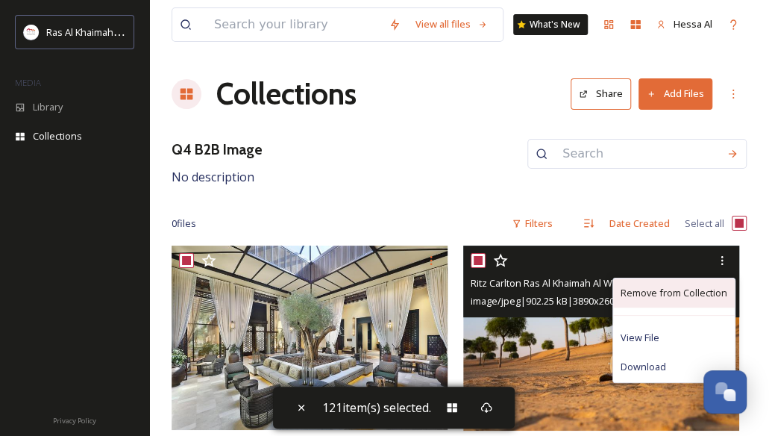
click at [717, 291] on span "Remove from Collection" at bounding box center [674, 293] width 107 height 14
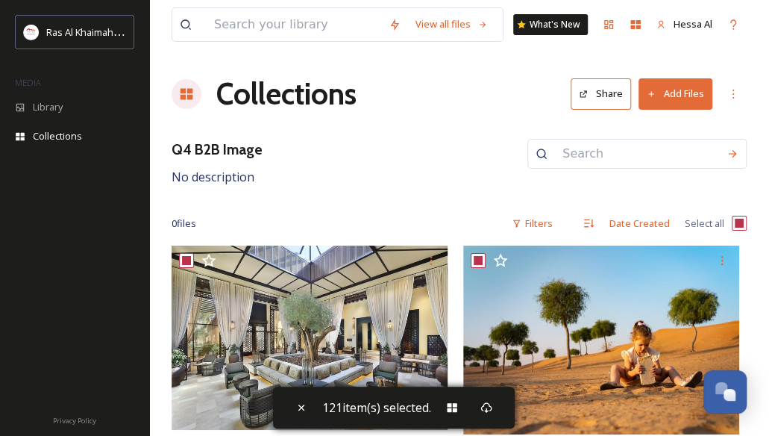
drag, startPoint x: 453, startPoint y: 254, endPoint x: 420, endPoint y: 169, distance: 91.9
click at [420, 169] on div "Q4 B2B Image No description" at bounding box center [459, 163] width 575 height 48
click at [524, 231] on div "Filters" at bounding box center [532, 223] width 56 height 29
click at [593, 223] on icon at bounding box center [589, 223] width 10 height 8
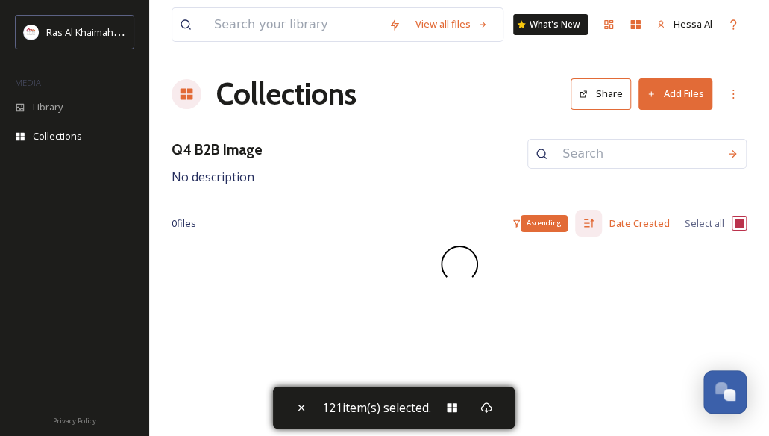
click at [601, 227] on div "Ascending" at bounding box center [588, 223] width 27 height 27
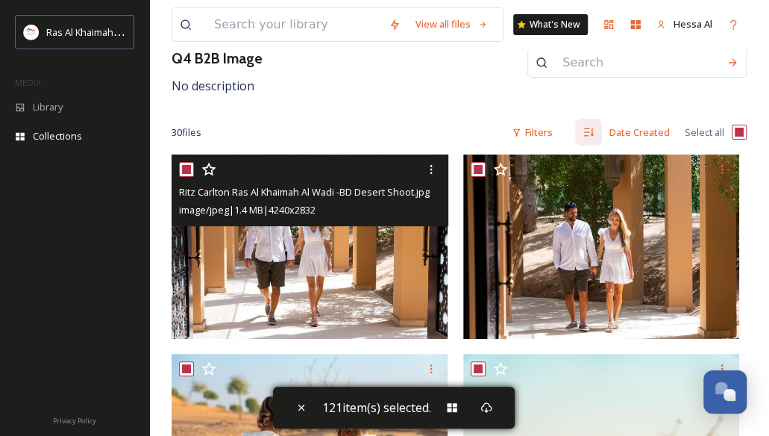
scroll to position [99, 0]
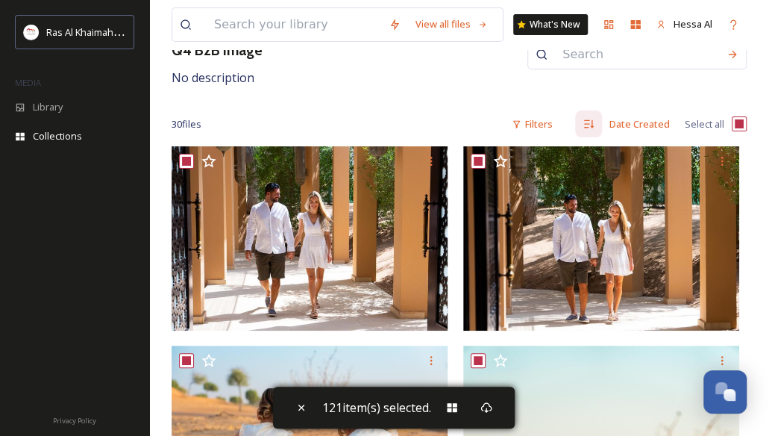
click at [371, 409] on span "121 item(s) selected." at bounding box center [376, 407] width 109 height 18
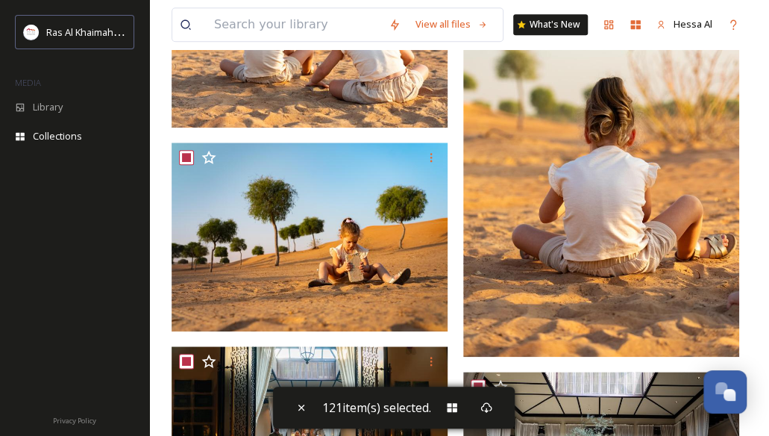
scroll to position [0, 0]
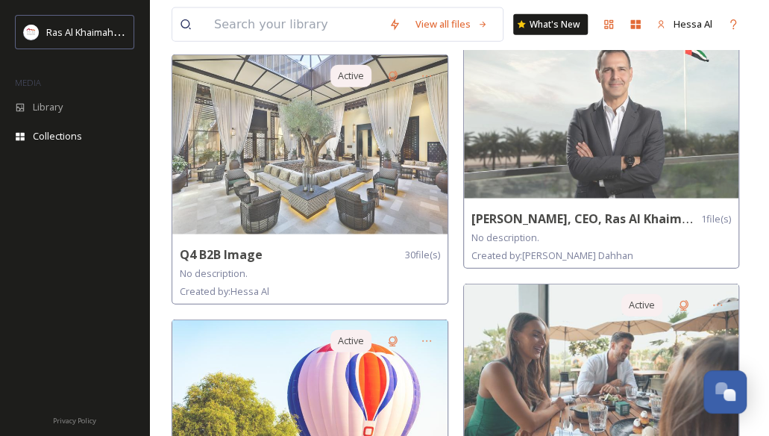
scroll to position [1441, 0]
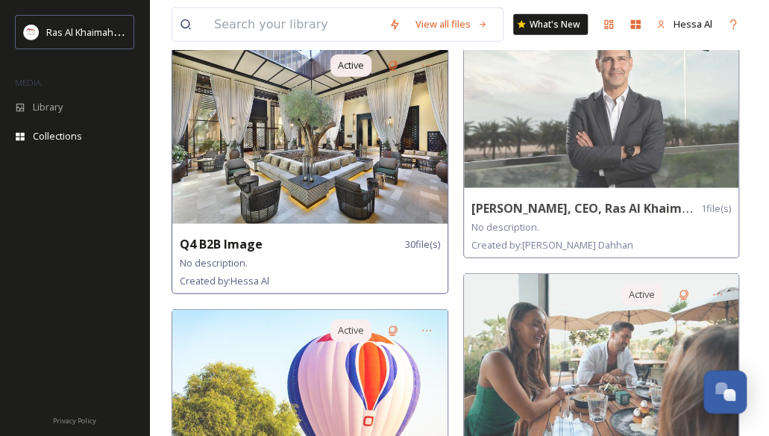
click at [309, 184] on img at bounding box center [309, 134] width 275 height 179
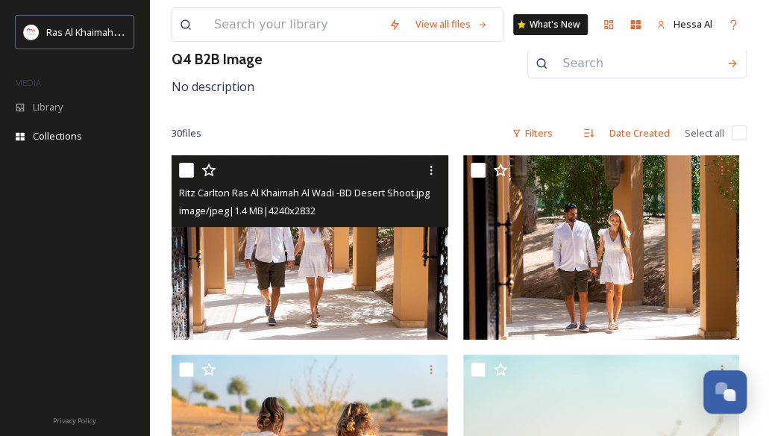
scroll to position [91, 0]
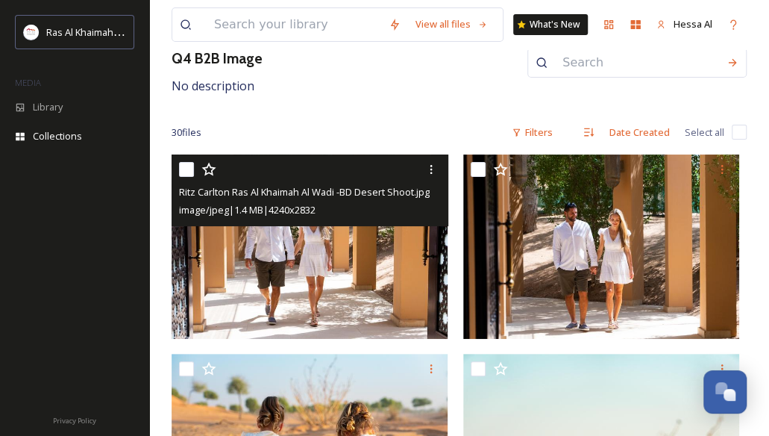
click at [186, 169] on input "checkbox" at bounding box center [186, 169] width 15 height 15
checkbox input "true"
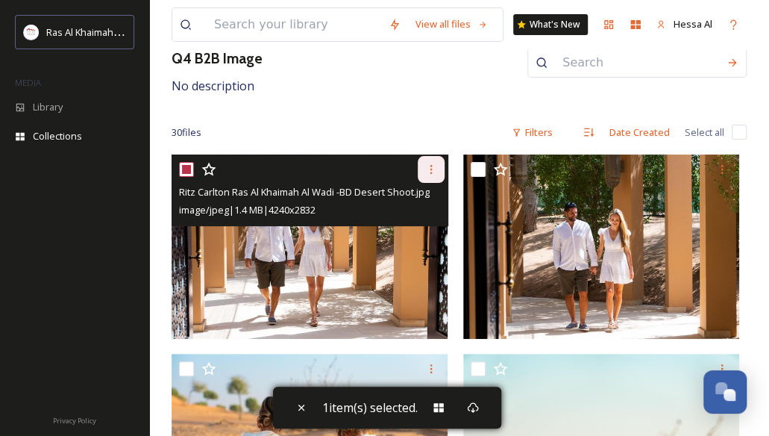
click at [420, 169] on div at bounding box center [431, 169] width 27 height 27
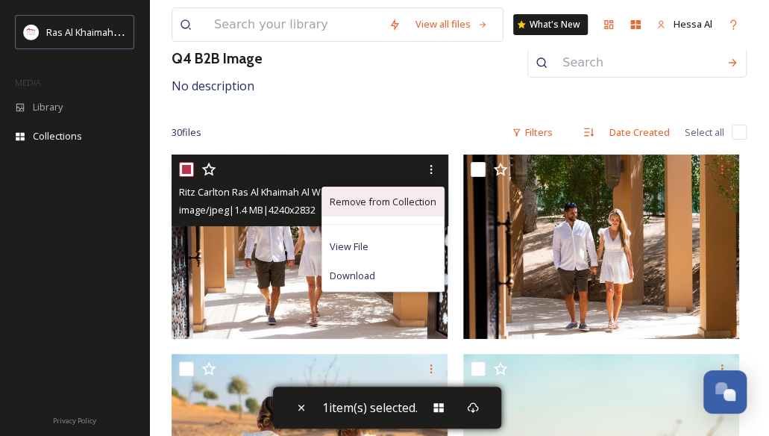
click at [418, 190] on div "Remove from Collection" at bounding box center [383, 201] width 122 height 29
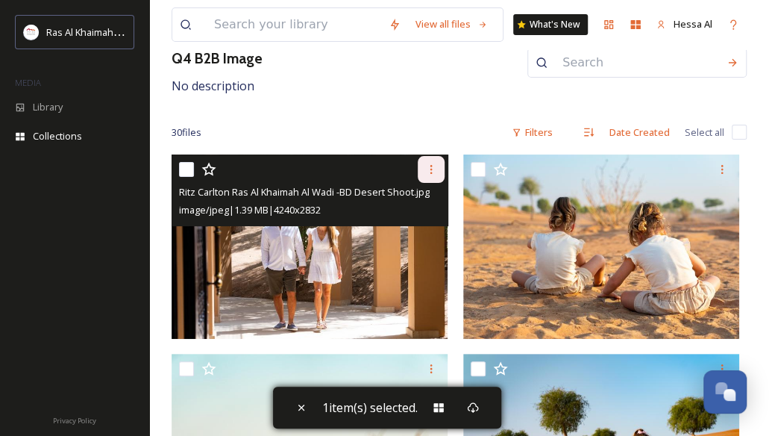
click at [432, 171] on icon at bounding box center [431, 169] width 12 height 12
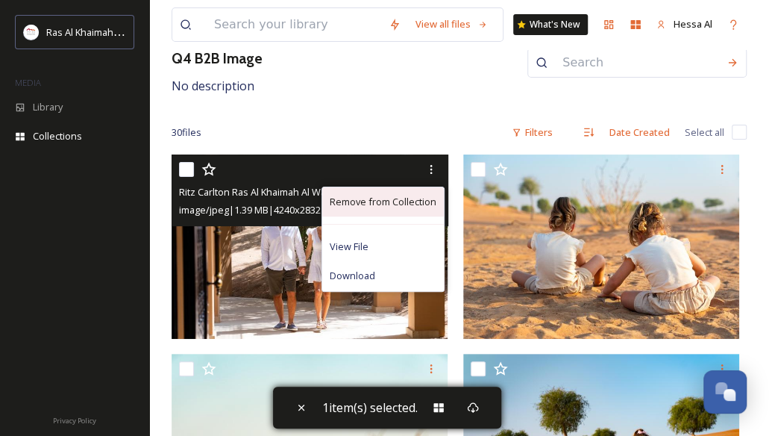
click at [417, 195] on span "Remove from Collection" at bounding box center [383, 202] width 107 height 14
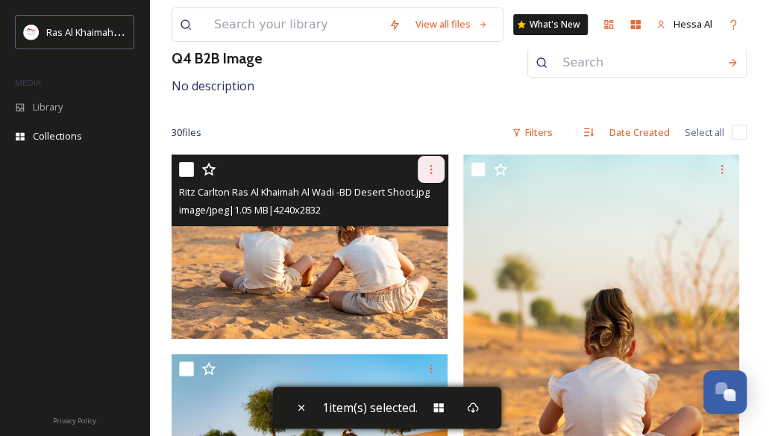
click at [433, 172] on icon at bounding box center [431, 169] width 12 height 12
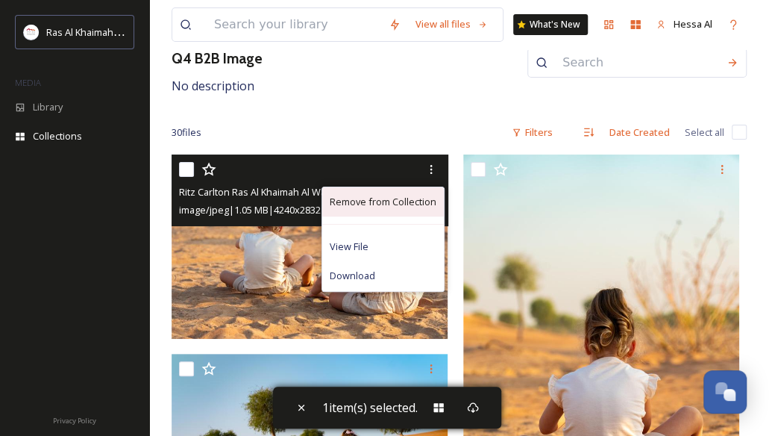
click at [413, 214] on div "Remove from Collection" at bounding box center [383, 201] width 122 height 29
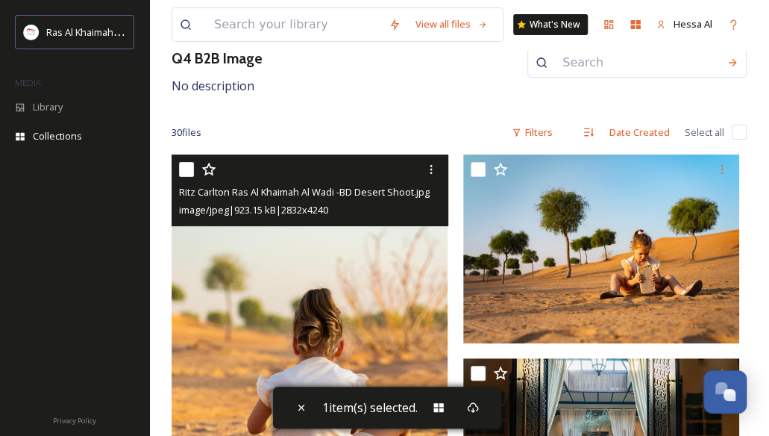
click at [412, 202] on div "image/jpeg | 923.15 kB | 2832 x 4240" at bounding box center [312, 210] width 266 height 18
click at [430, 165] on icon at bounding box center [431, 169] width 12 height 12
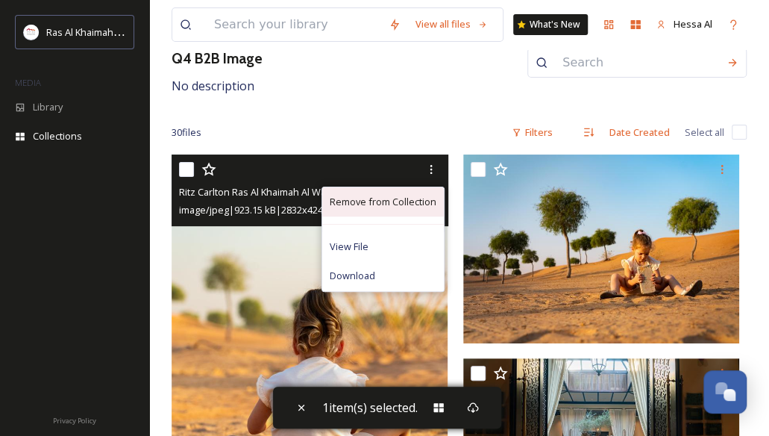
click at [415, 204] on span "Remove from Collection" at bounding box center [383, 202] width 107 height 14
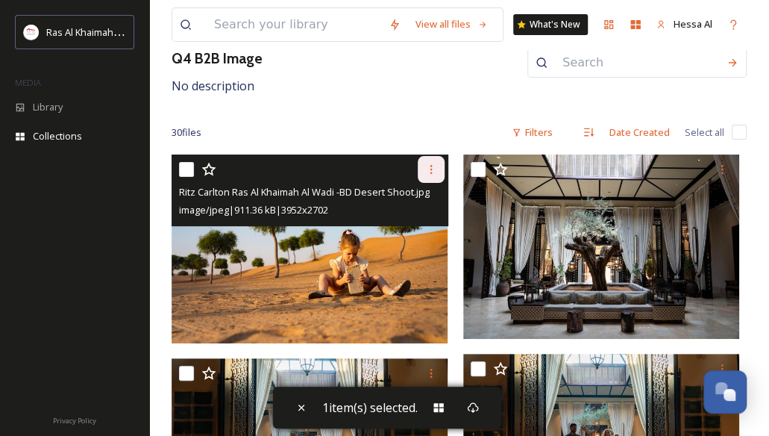
click at [428, 166] on icon at bounding box center [431, 169] width 12 height 12
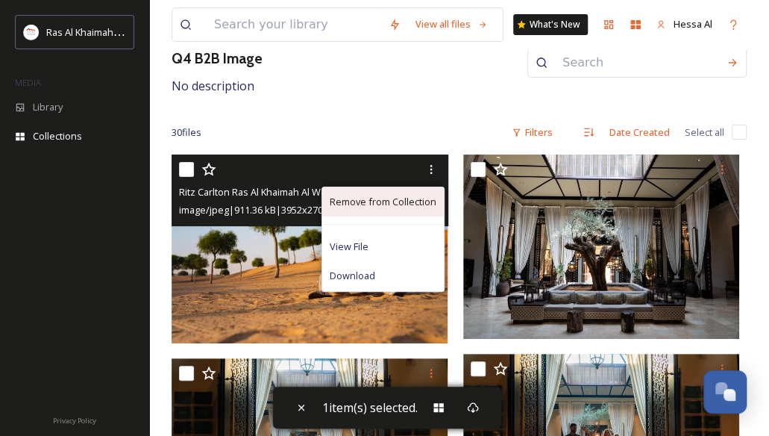
click at [410, 203] on span "Remove from Collection" at bounding box center [383, 202] width 107 height 14
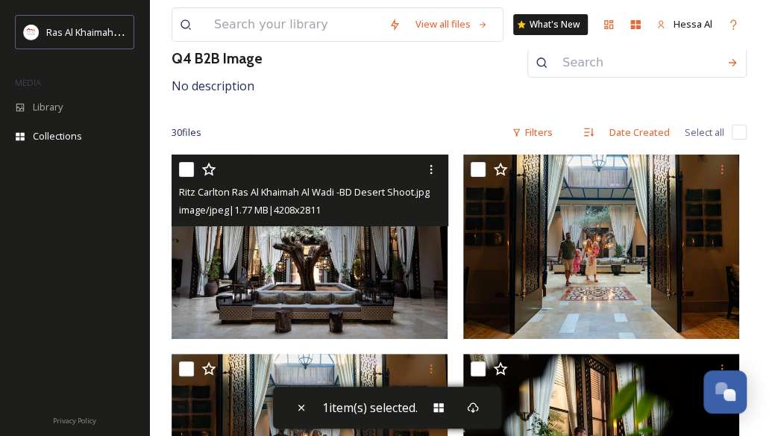
click at [430, 172] on icon at bounding box center [431, 169] width 12 height 12
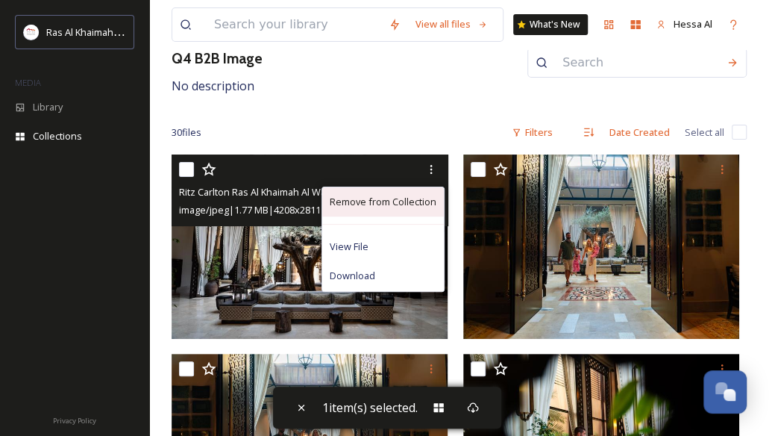
click at [419, 207] on span "Remove from Collection" at bounding box center [383, 202] width 107 height 14
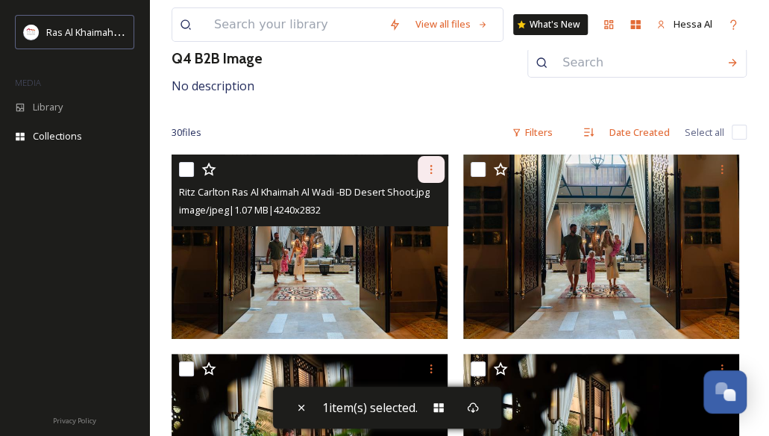
click at [432, 165] on icon at bounding box center [431, 169] width 12 height 12
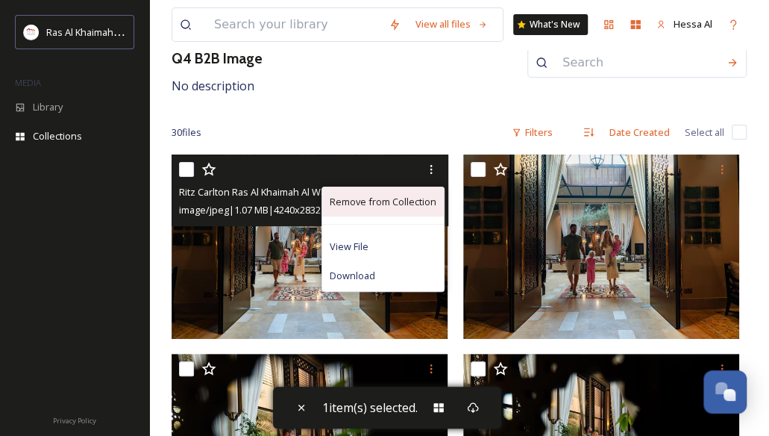
click at [428, 199] on span "Remove from Collection" at bounding box center [383, 202] width 107 height 14
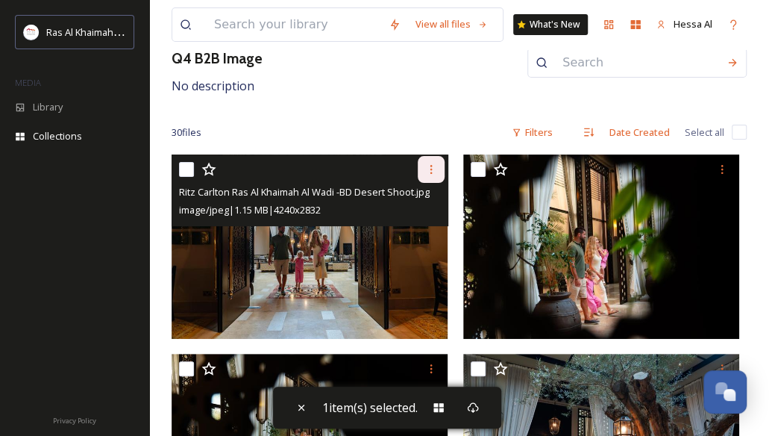
click at [436, 162] on div at bounding box center [431, 169] width 27 height 27
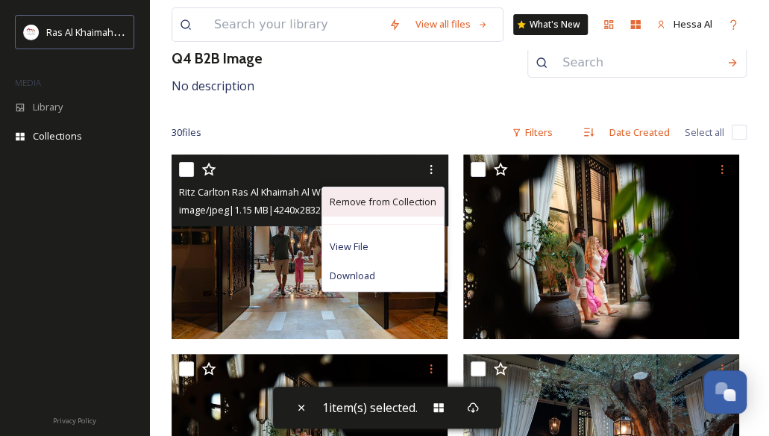
click at [425, 201] on span "Remove from Collection" at bounding box center [383, 202] width 107 height 14
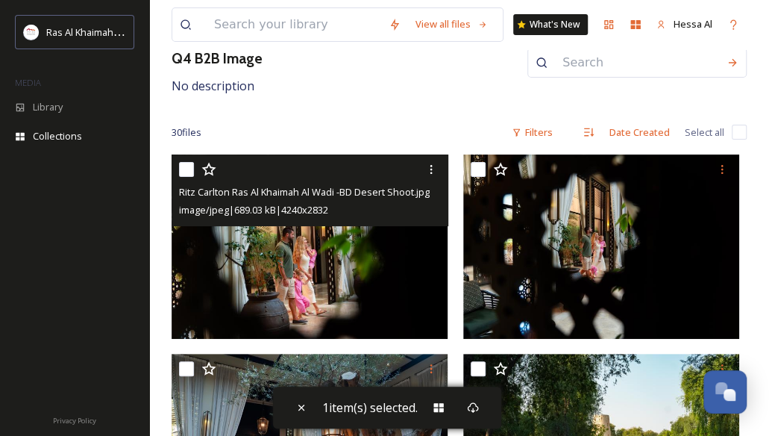
click at [432, 166] on icon at bounding box center [431, 169] width 12 height 12
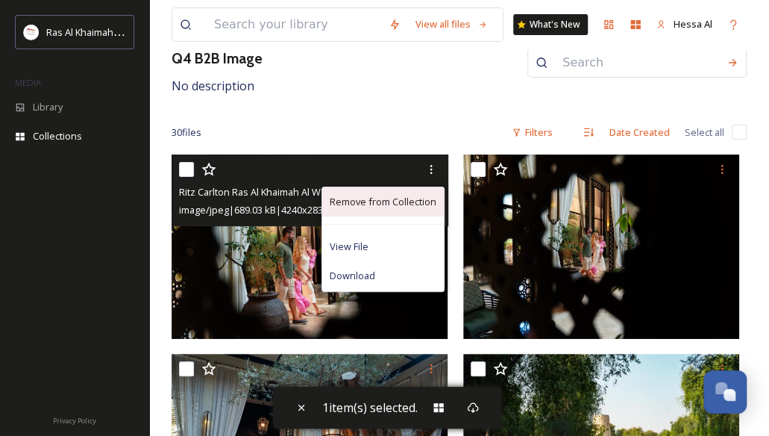
click at [413, 196] on span "Remove from Collection" at bounding box center [383, 202] width 107 height 14
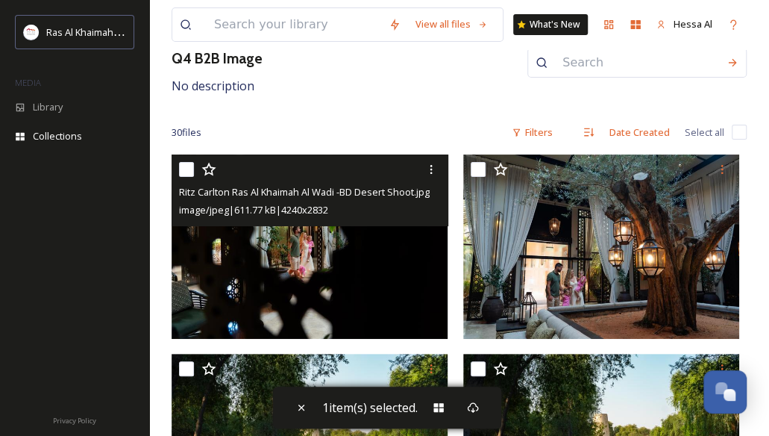
click at [435, 166] on icon at bounding box center [431, 169] width 12 height 12
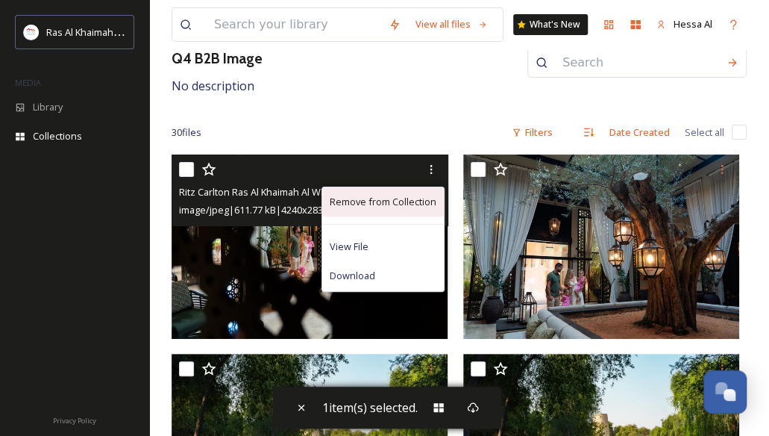
click at [418, 199] on span "Remove from Collection" at bounding box center [383, 202] width 107 height 14
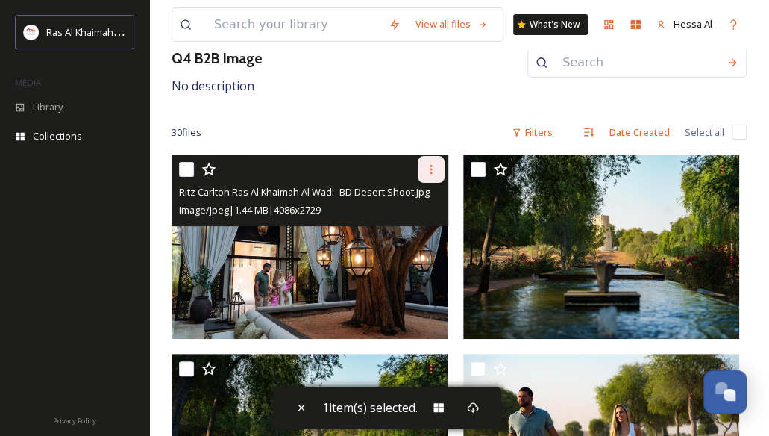
click at [434, 167] on icon at bounding box center [431, 169] width 12 height 12
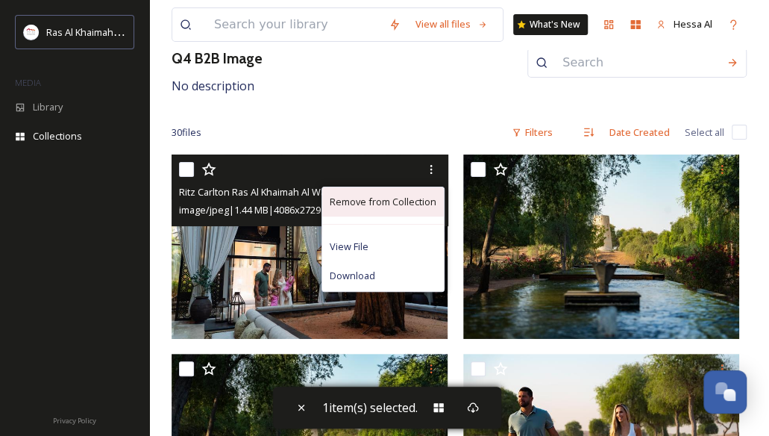
click at [412, 201] on span "Remove from Collection" at bounding box center [383, 202] width 107 height 14
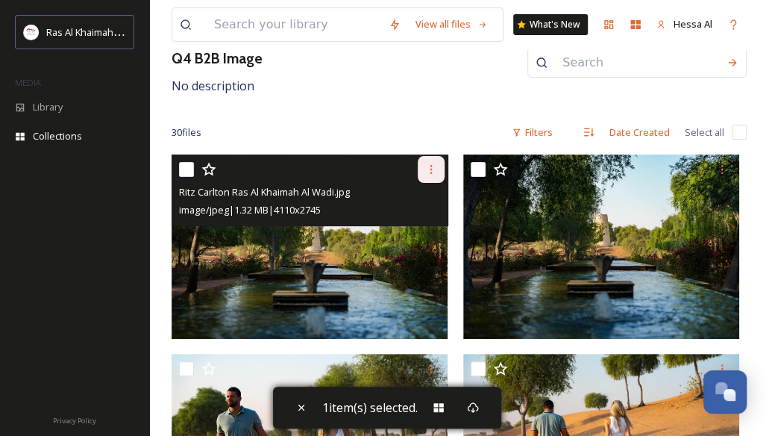
click at [430, 171] on icon at bounding box center [431, 169] width 2 height 9
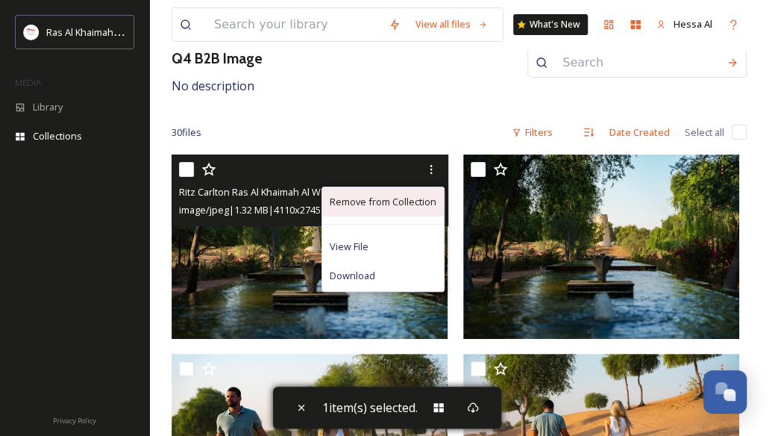
click at [417, 201] on span "Remove from Collection" at bounding box center [383, 202] width 107 height 14
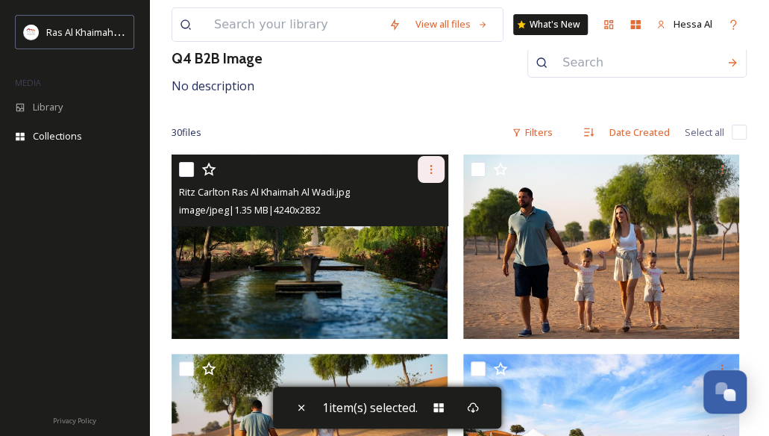
click at [436, 163] on icon at bounding box center [431, 169] width 12 height 12
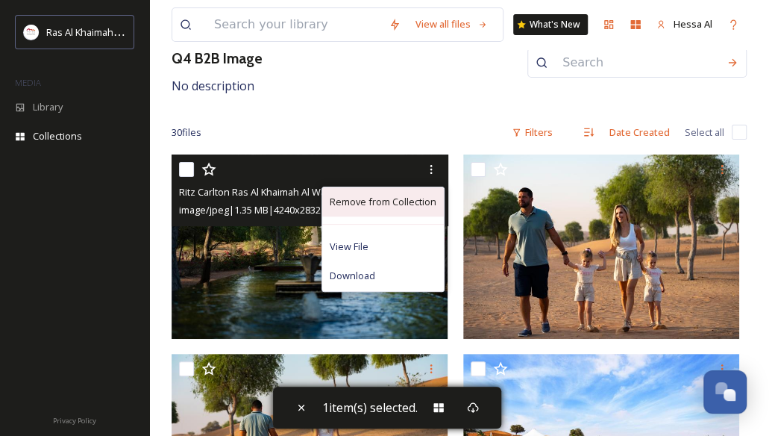
click at [412, 198] on span "Remove from Collection" at bounding box center [383, 202] width 107 height 14
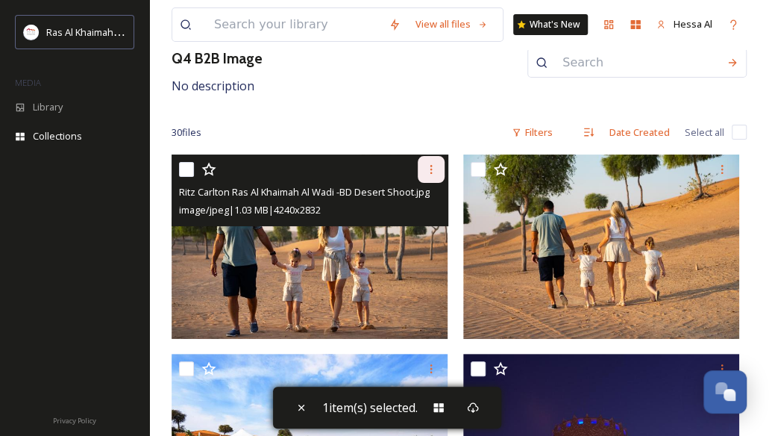
click at [431, 169] on icon at bounding box center [431, 169] width 12 height 12
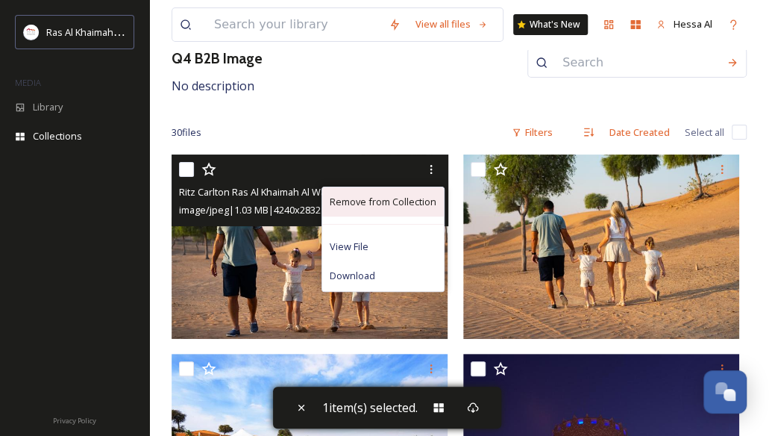
click at [423, 197] on span "Remove from Collection" at bounding box center [383, 202] width 107 height 14
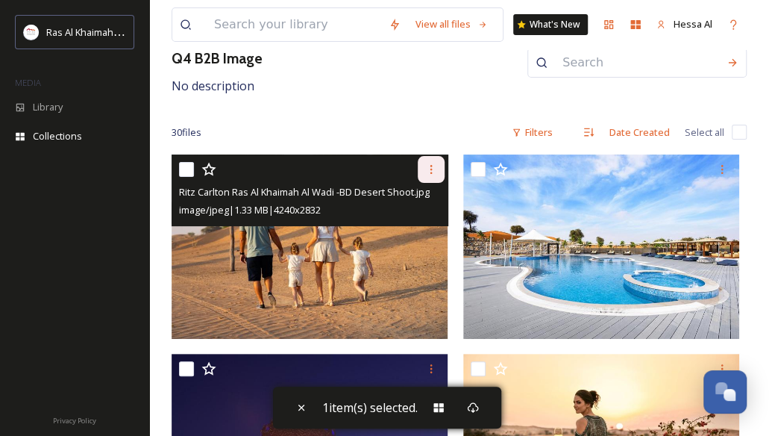
click at [433, 166] on icon at bounding box center [431, 169] width 12 height 12
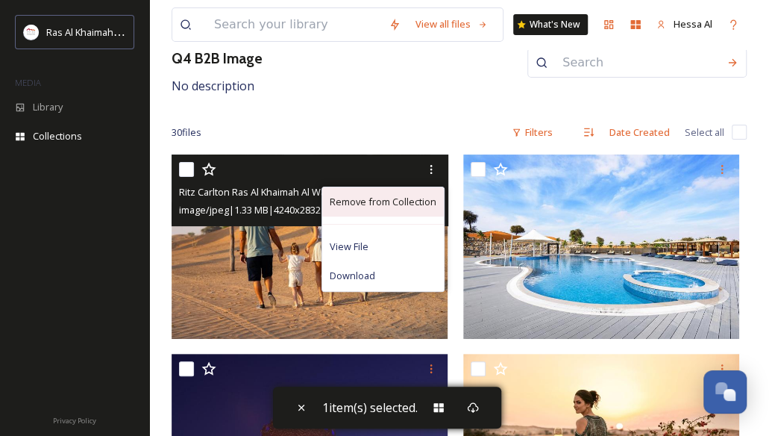
click at [412, 202] on span "Remove from Collection" at bounding box center [383, 202] width 107 height 14
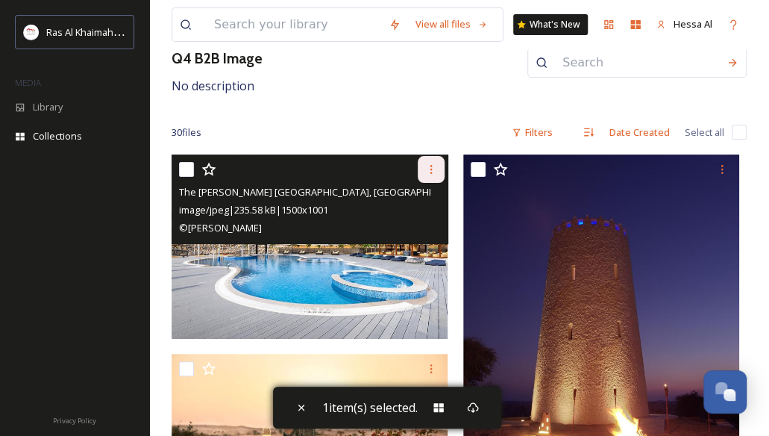
click at [430, 165] on icon at bounding box center [431, 169] width 2 height 9
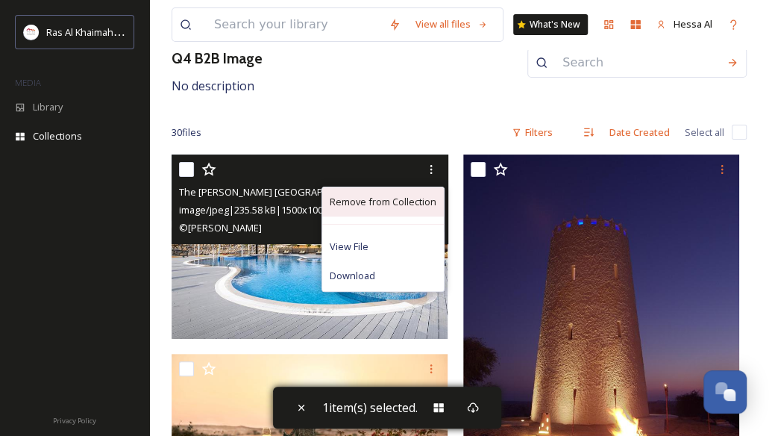
click at [419, 203] on span "Remove from Collection" at bounding box center [383, 202] width 107 height 14
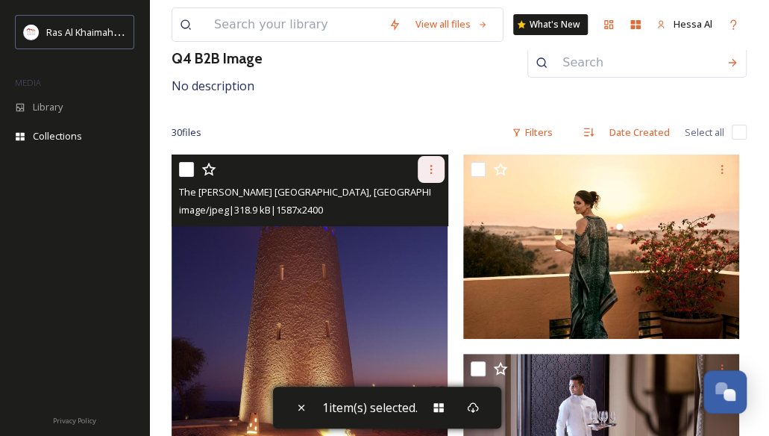
click at [436, 161] on div at bounding box center [431, 169] width 27 height 27
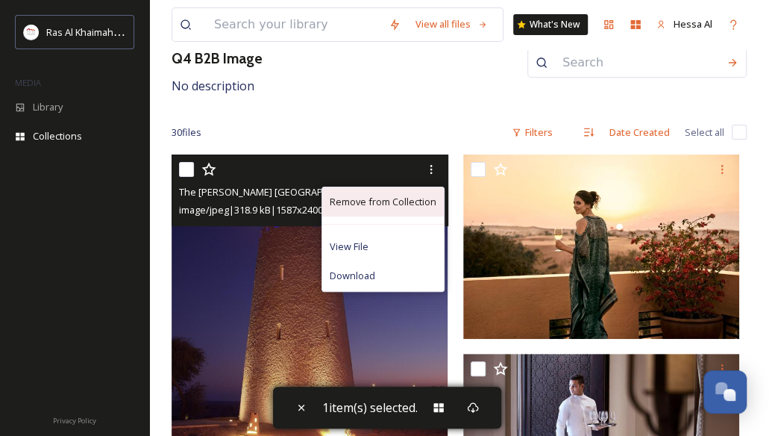
click at [422, 198] on span "Remove from Collection" at bounding box center [383, 202] width 107 height 14
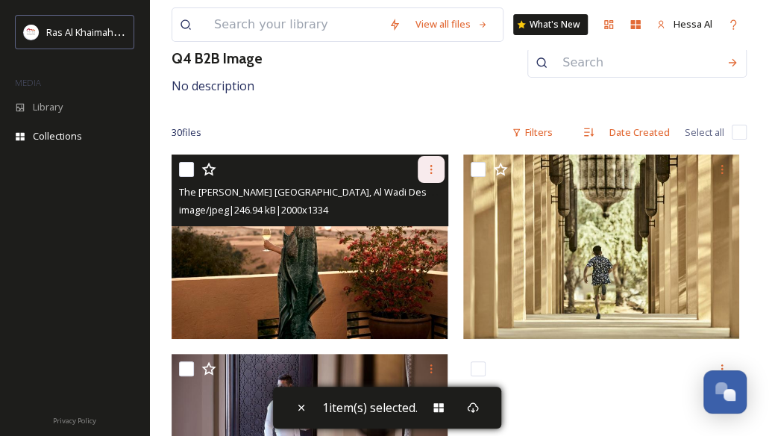
click at [433, 166] on icon at bounding box center [431, 169] width 12 height 12
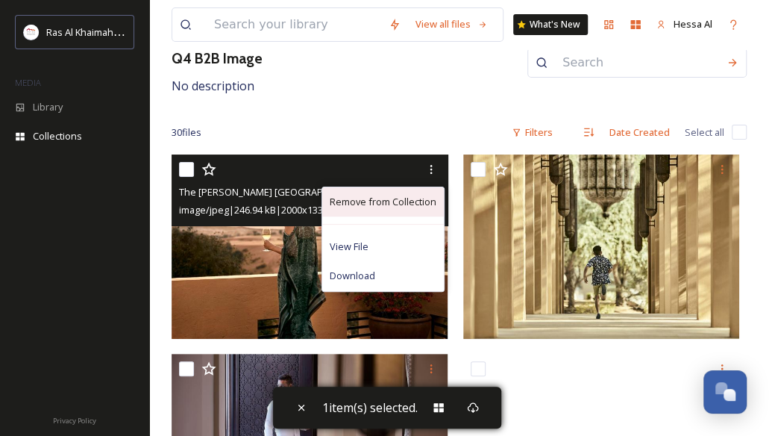
click at [425, 195] on span "Remove from Collection" at bounding box center [383, 202] width 107 height 14
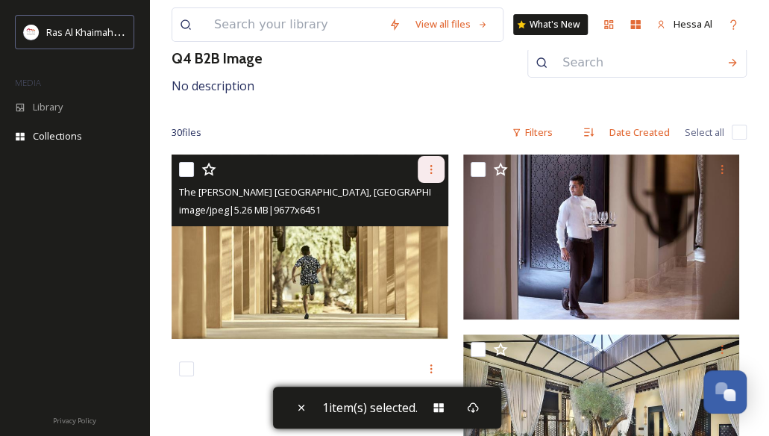
click at [429, 161] on div at bounding box center [431, 169] width 27 height 27
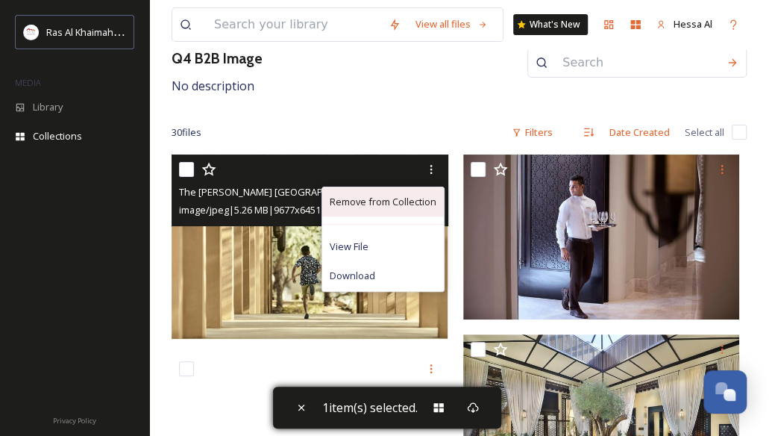
click at [421, 195] on span "Remove from Collection" at bounding box center [383, 202] width 107 height 14
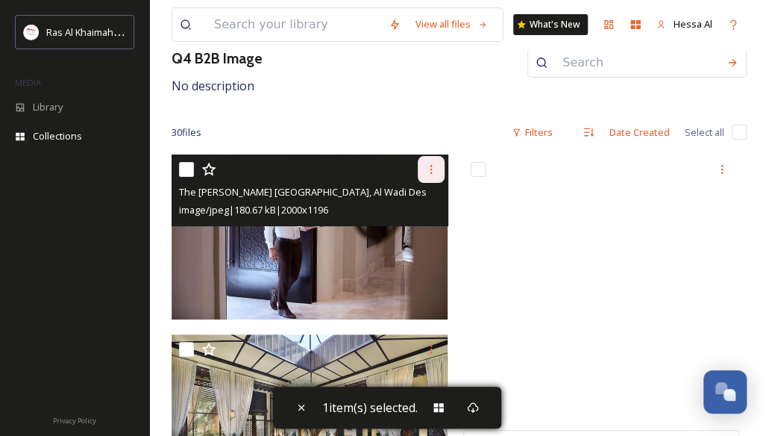
click at [431, 161] on div at bounding box center [431, 169] width 27 height 27
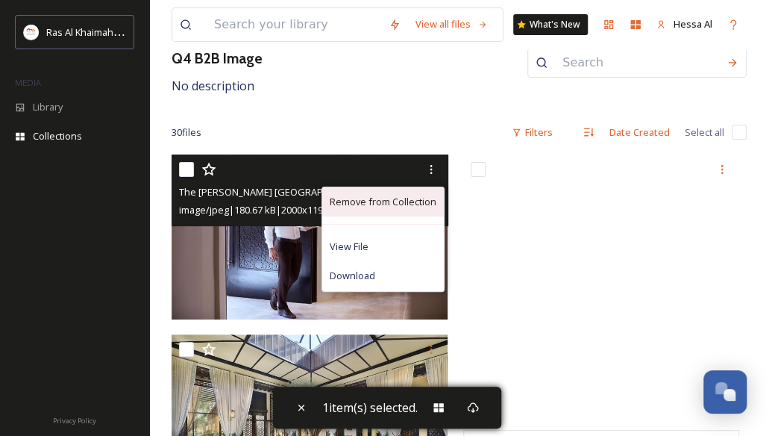
click at [424, 195] on span "Remove from Collection" at bounding box center [383, 202] width 107 height 14
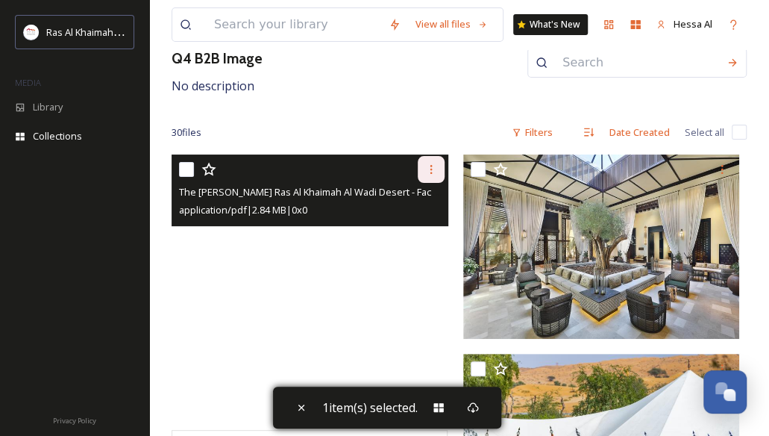
click at [431, 168] on icon at bounding box center [431, 169] width 12 height 12
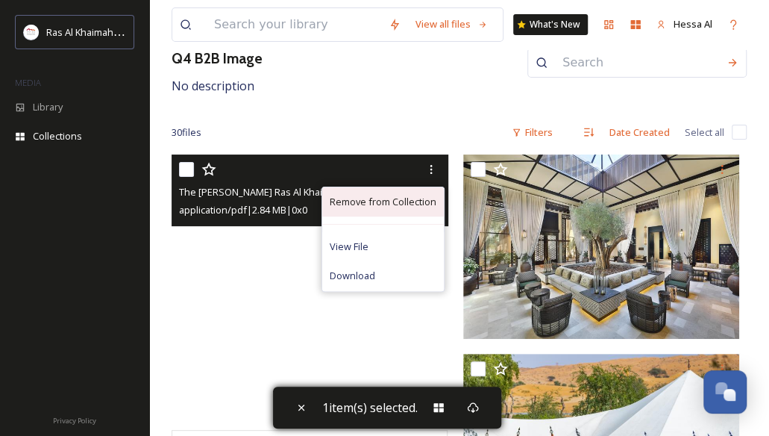
click at [425, 204] on span "Remove from Collection" at bounding box center [383, 202] width 107 height 14
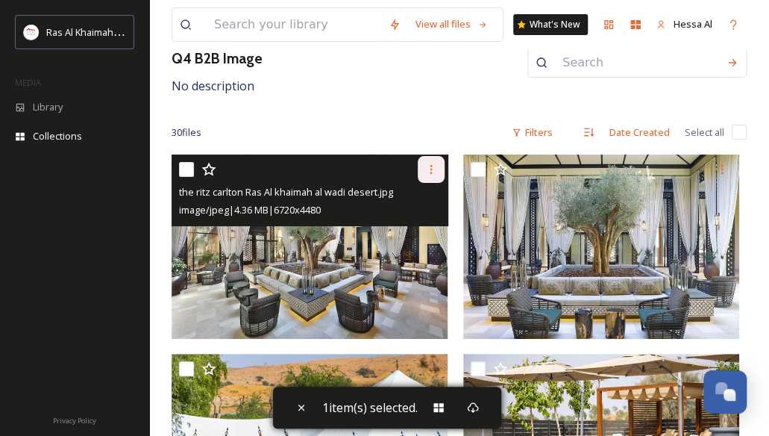
click at [431, 169] on icon at bounding box center [431, 169] width 12 height 12
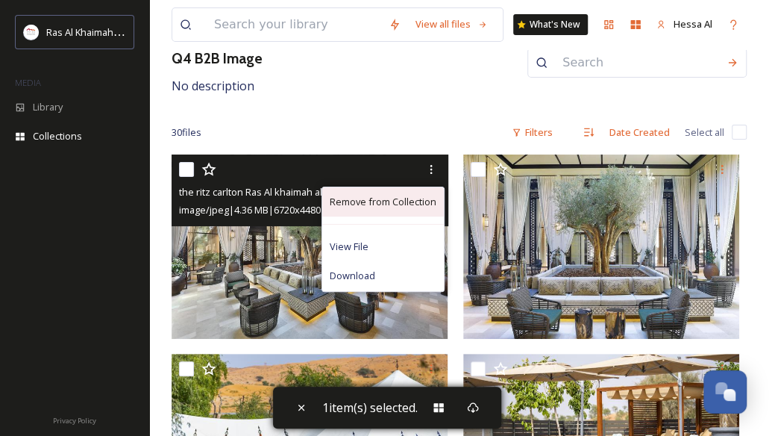
click at [427, 198] on span "Remove from Collection" at bounding box center [383, 202] width 107 height 14
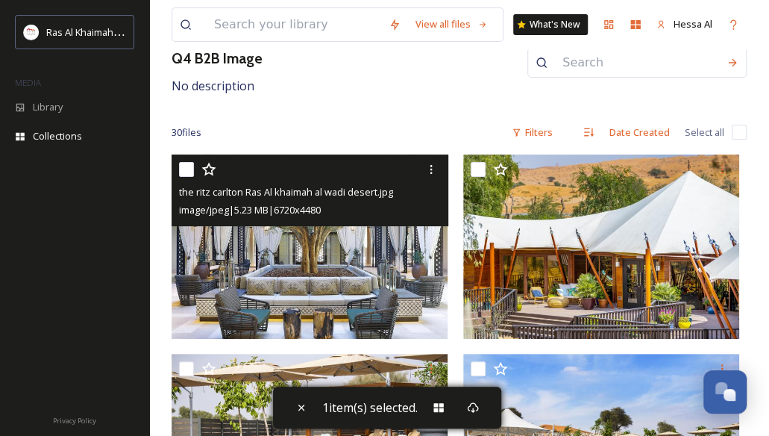
click at [435, 161] on div at bounding box center [431, 169] width 27 height 27
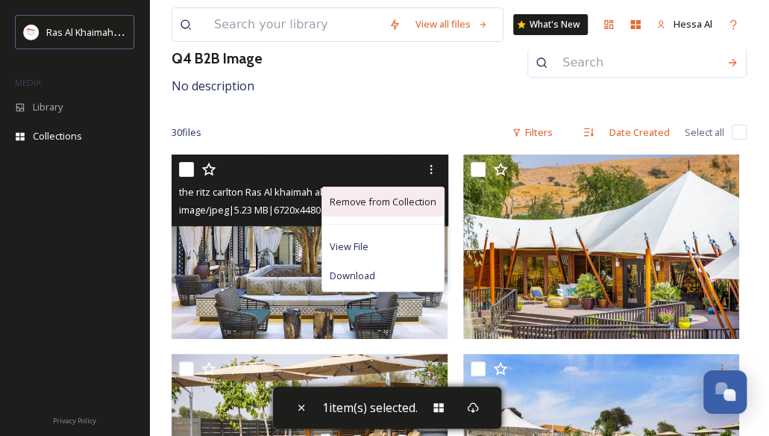
click at [425, 208] on div "Remove from Collection" at bounding box center [383, 201] width 122 height 29
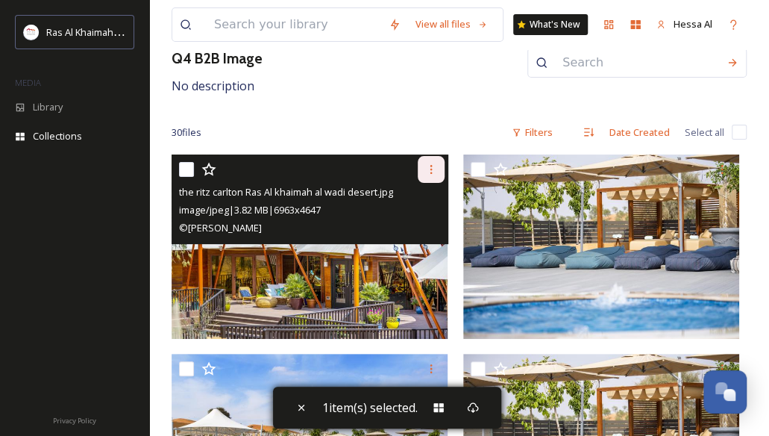
click at [437, 164] on div at bounding box center [431, 169] width 27 height 27
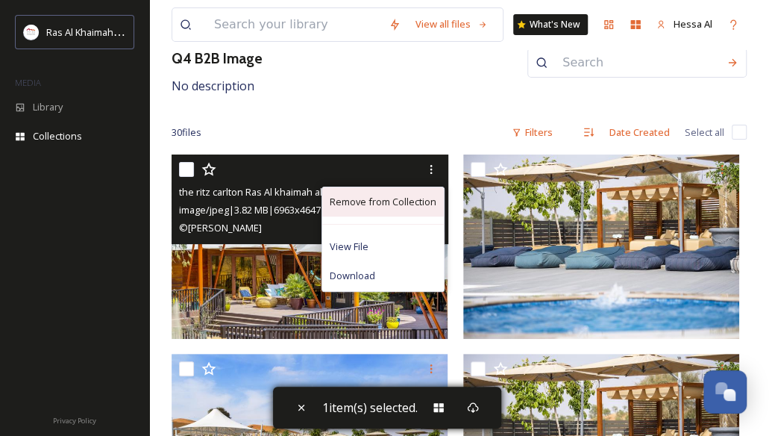
click at [421, 198] on span "Remove from Collection" at bounding box center [383, 202] width 107 height 14
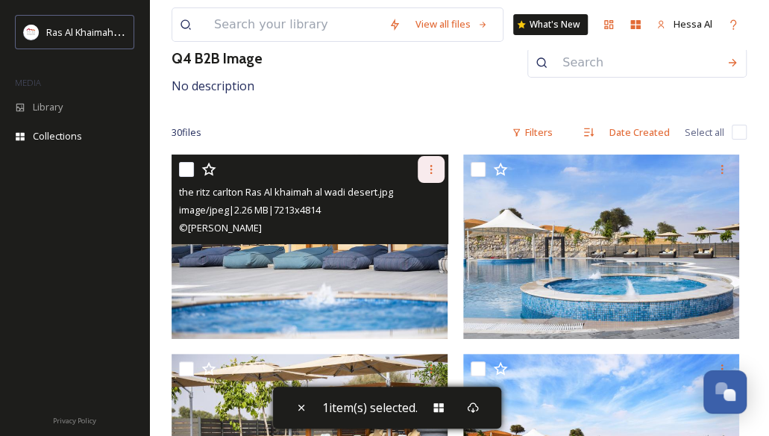
click at [428, 163] on icon at bounding box center [431, 169] width 12 height 12
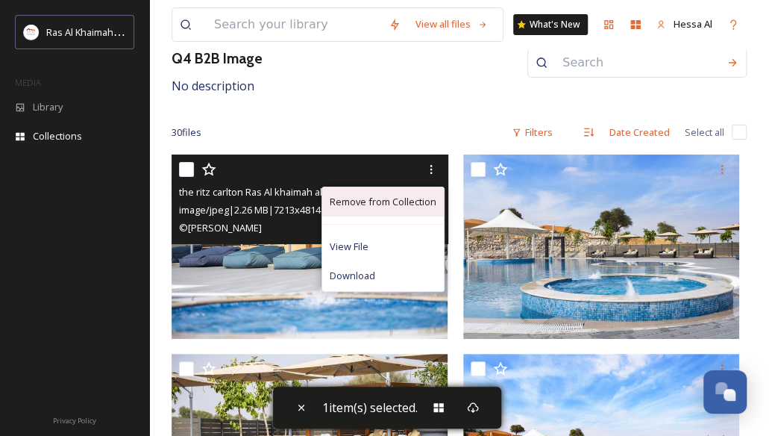
click at [425, 199] on span "Remove from Collection" at bounding box center [383, 202] width 107 height 14
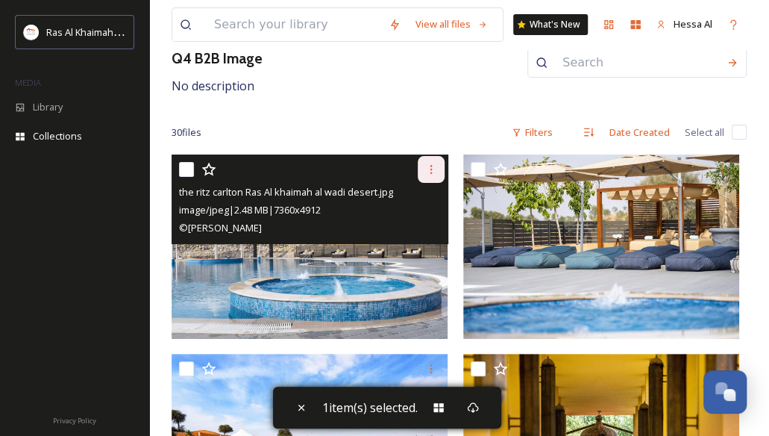
click at [431, 173] on icon at bounding box center [431, 169] width 12 height 12
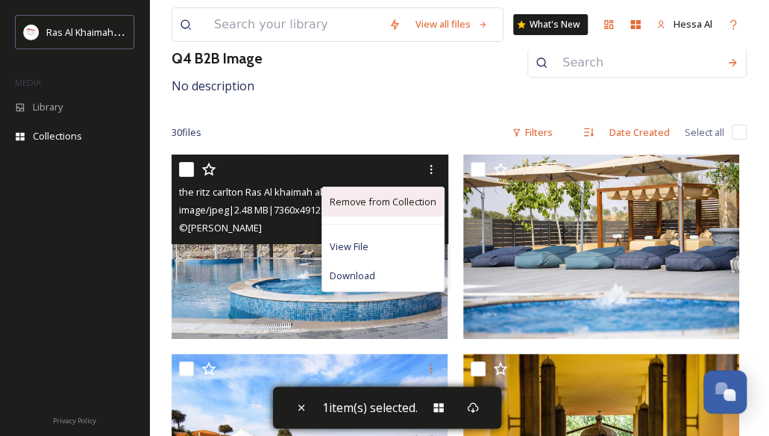
click at [423, 199] on span "Remove from Collection" at bounding box center [383, 202] width 107 height 14
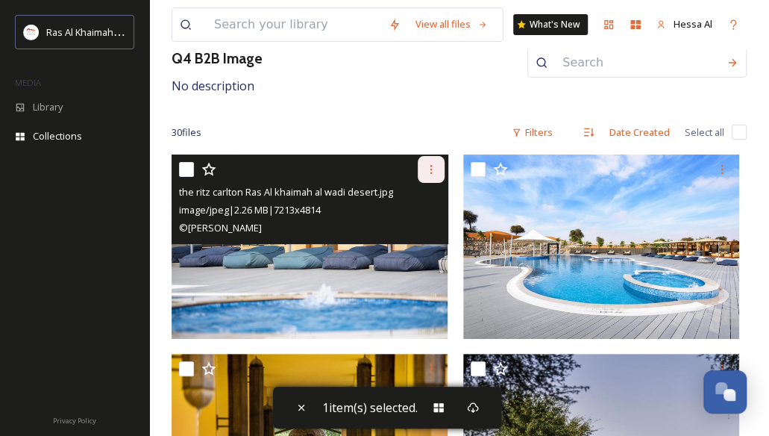
click at [430, 165] on icon at bounding box center [431, 169] width 2 height 9
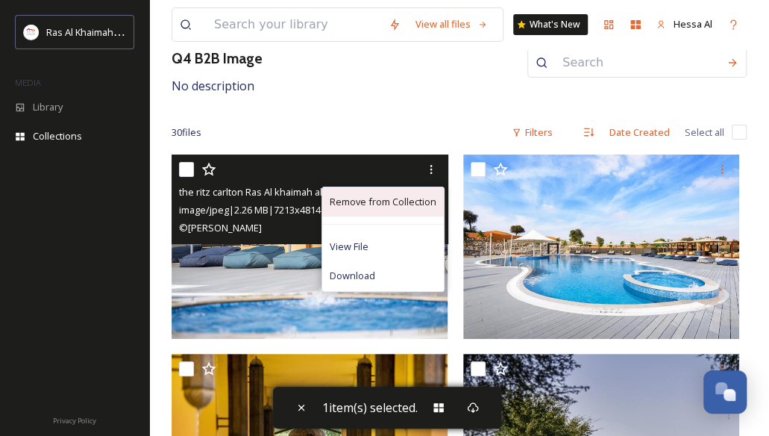
click at [431, 197] on span "Remove from Collection" at bounding box center [383, 202] width 107 height 14
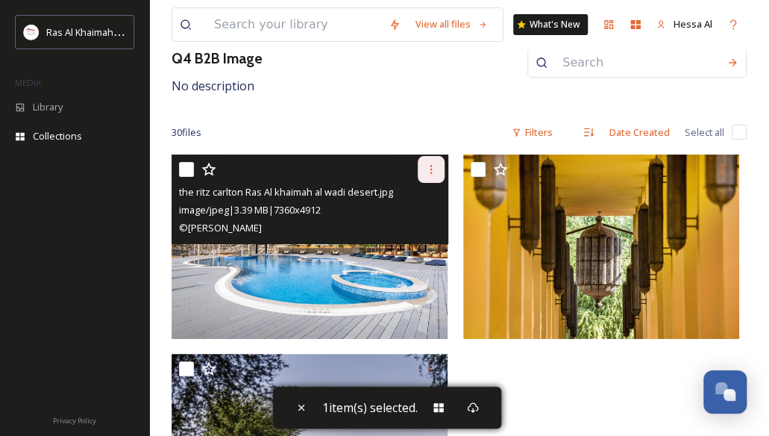
click at [431, 172] on icon at bounding box center [431, 169] width 2 height 9
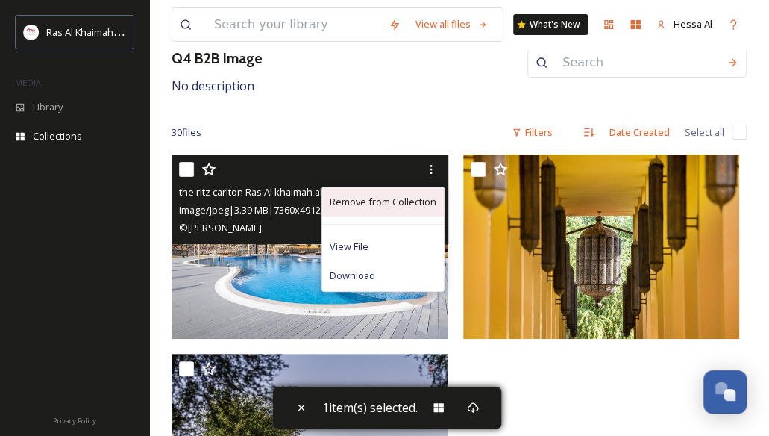
click at [431, 195] on span "Remove from Collection" at bounding box center [383, 202] width 107 height 14
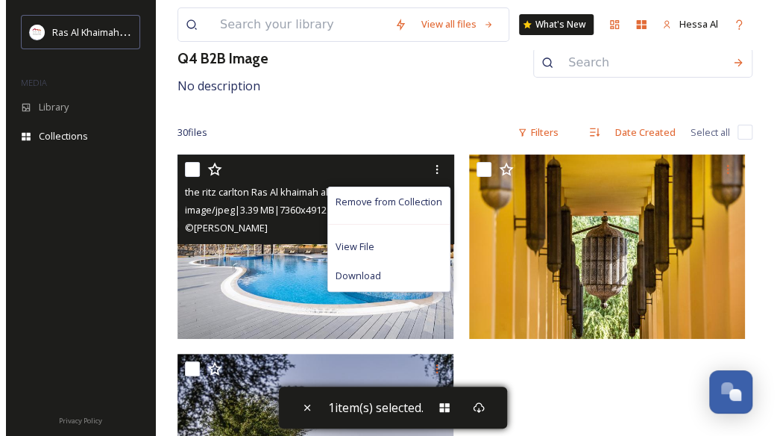
scroll to position [0, 0]
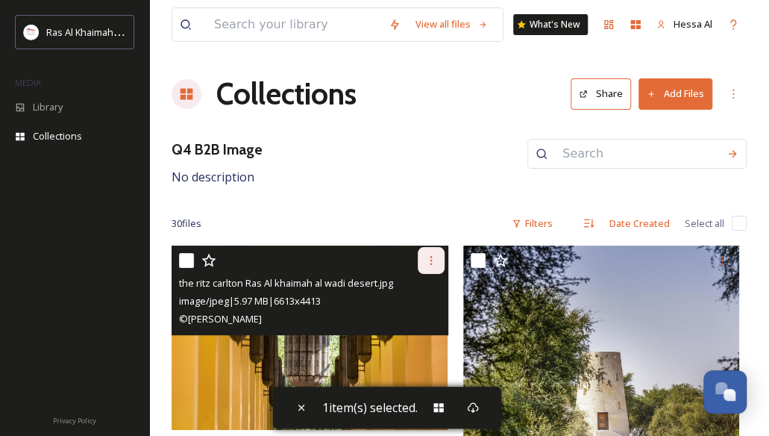
click at [432, 258] on icon at bounding box center [431, 260] width 12 height 12
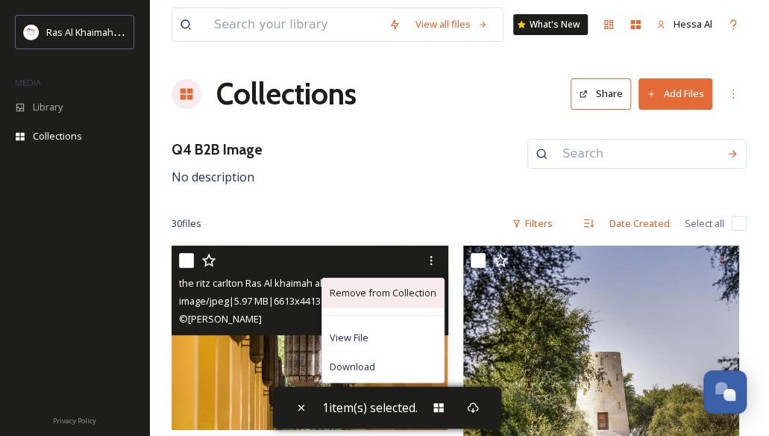
click at [417, 280] on div "Remove from Collection" at bounding box center [383, 292] width 122 height 29
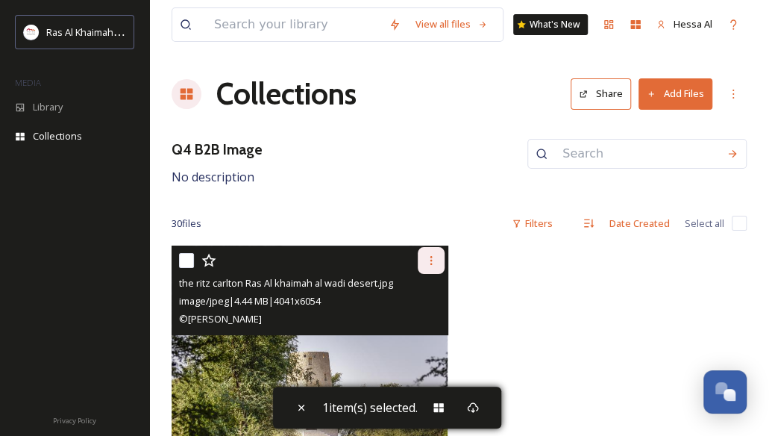
click at [427, 260] on icon at bounding box center [431, 260] width 12 height 12
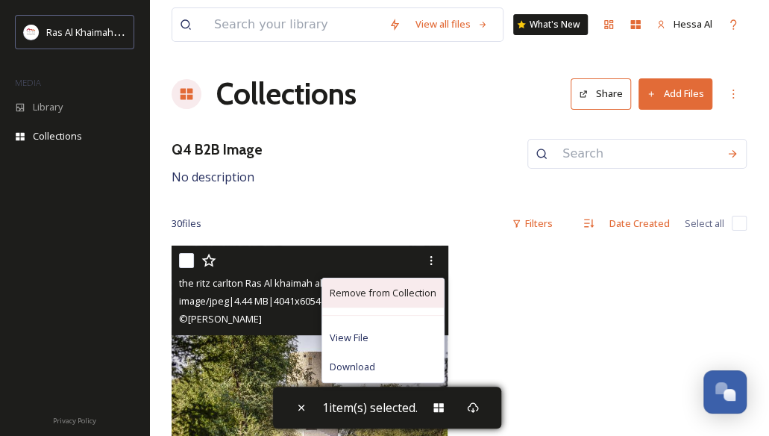
click at [416, 298] on span "Remove from Collection" at bounding box center [383, 293] width 107 height 14
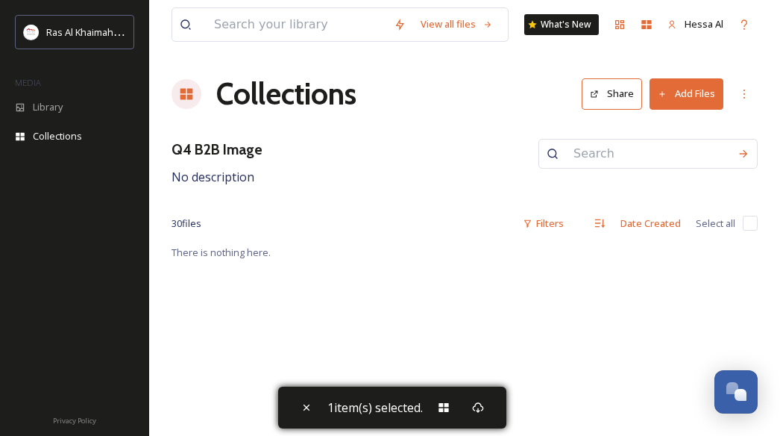
click at [655, 91] on button "Add Files" at bounding box center [687, 93] width 74 height 31
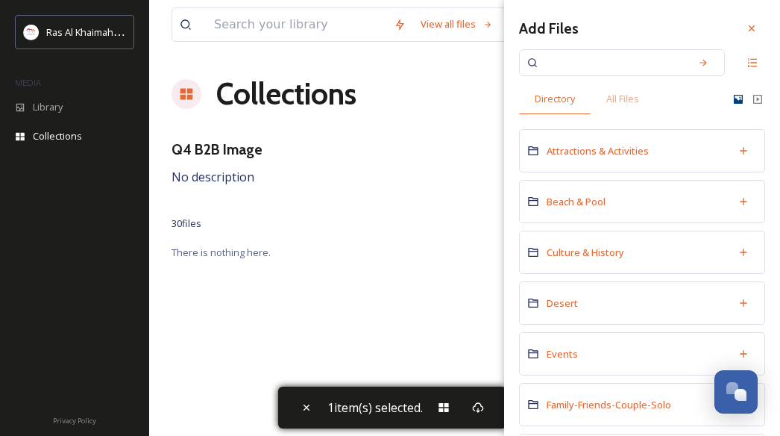
click at [733, 98] on icon at bounding box center [739, 99] width 12 height 12
click at [625, 104] on span "All Files" at bounding box center [622, 99] width 33 height 14
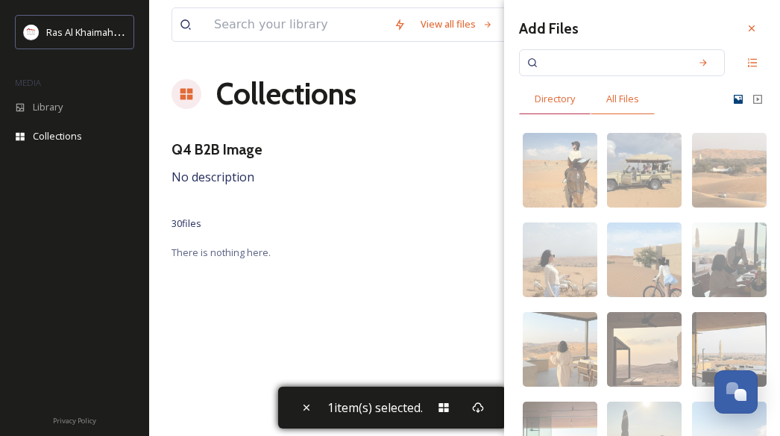
click at [562, 95] on span "Directory" at bounding box center [555, 99] width 40 height 14
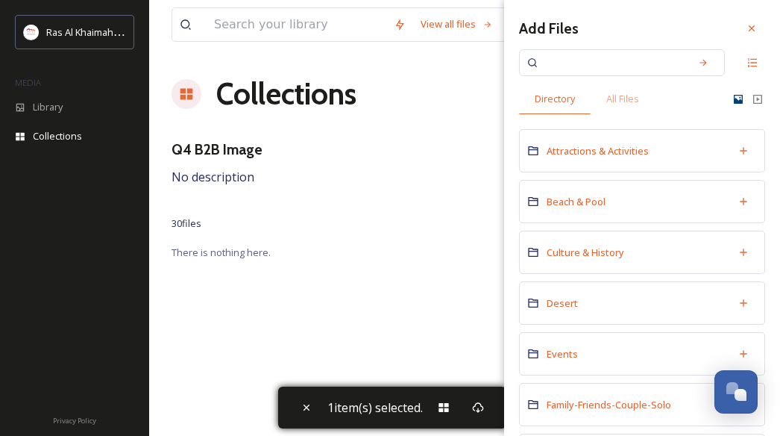
click at [486, 217] on div "30 file s Filters Date Created Select all" at bounding box center [465, 223] width 586 height 29
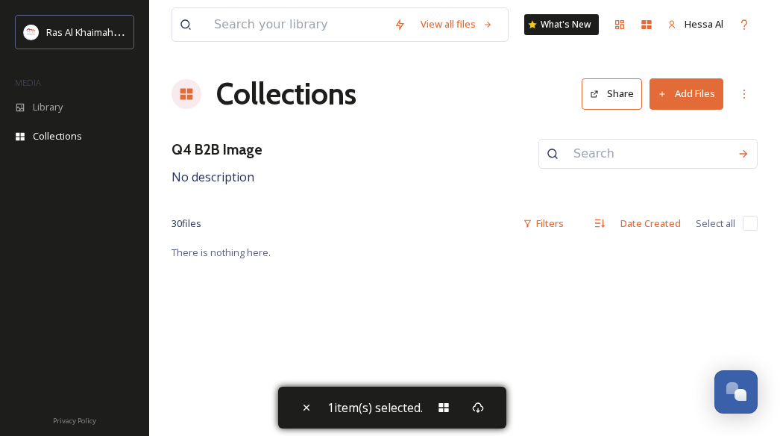
click at [480, 334] on div "View all files What's New Hessa Al Collections Share Add Files Q4 B2B Image No …" at bounding box center [464, 218] width 631 height 436
click at [551, 224] on div "Filters" at bounding box center [543, 223] width 56 height 29
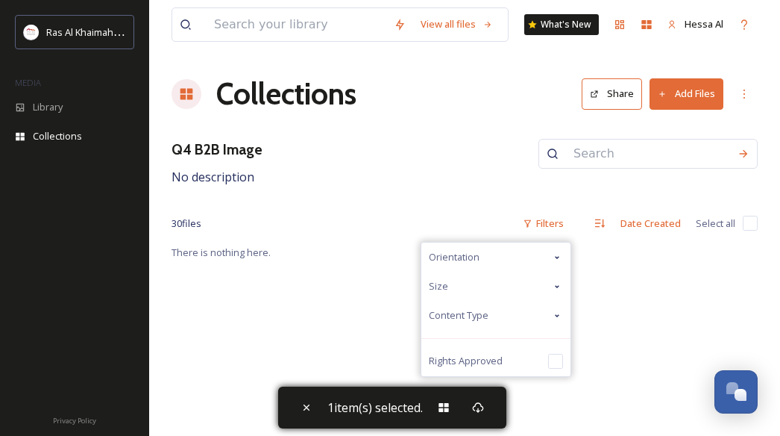
click at [634, 289] on div "View all files What's New Hessa Al Collections Share Add Files Q4 B2B Image No …" at bounding box center [464, 218] width 631 height 436
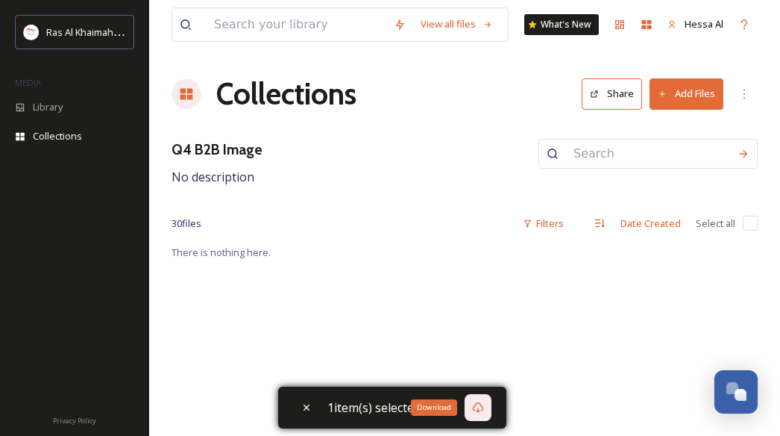
click at [479, 401] on div "Download" at bounding box center [478, 407] width 27 height 27
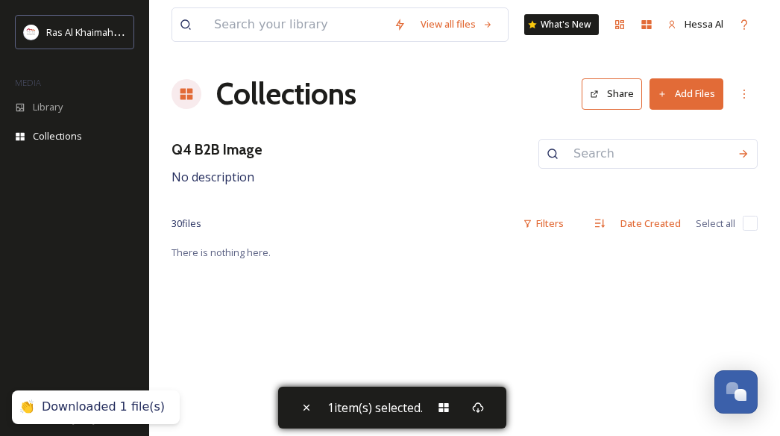
click at [314, 330] on div "View all files What's New Hessa Al Collections Share Add Files Q4 B2B Image No …" at bounding box center [464, 218] width 631 height 436
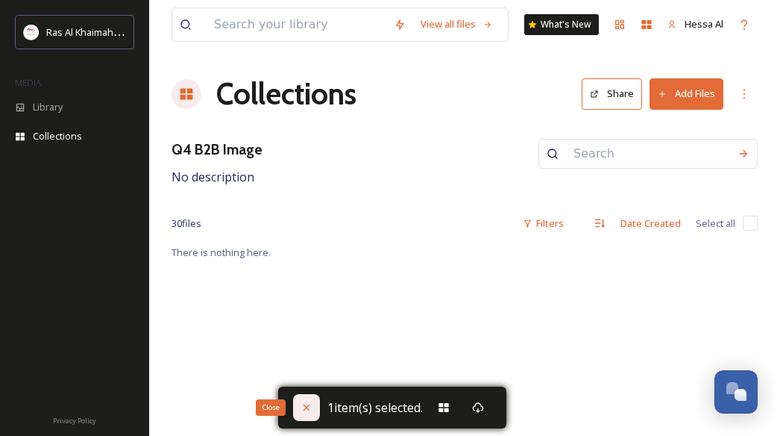
click at [304, 408] on icon at bounding box center [307, 407] width 12 height 12
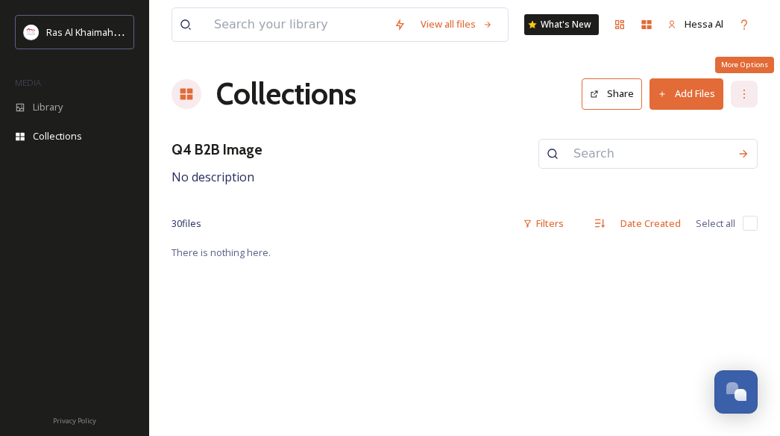
click at [743, 90] on icon at bounding box center [745, 94] width 12 height 12
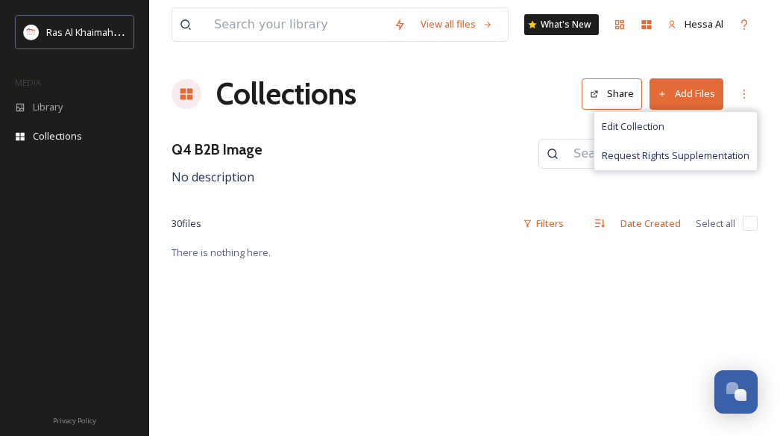
click at [680, 100] on button "Add Files" at bounding box center [687, 93] width 74 height 31
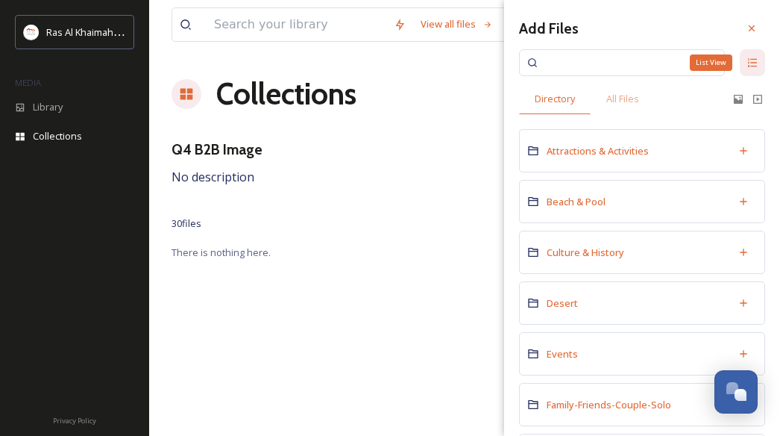
click at [749, 64] on div "List View" at bounding box center [752, 62] width 25 height 27
click at [745, 69] on div "Grid View" at bounding box center [752, 62] width 25 height 27
click at [458, 147] on div "Q4 B2B Image No description" at bounding box center [465, 163] width 586 height 48
